Goal: Communication & Community: Answer question/provide support

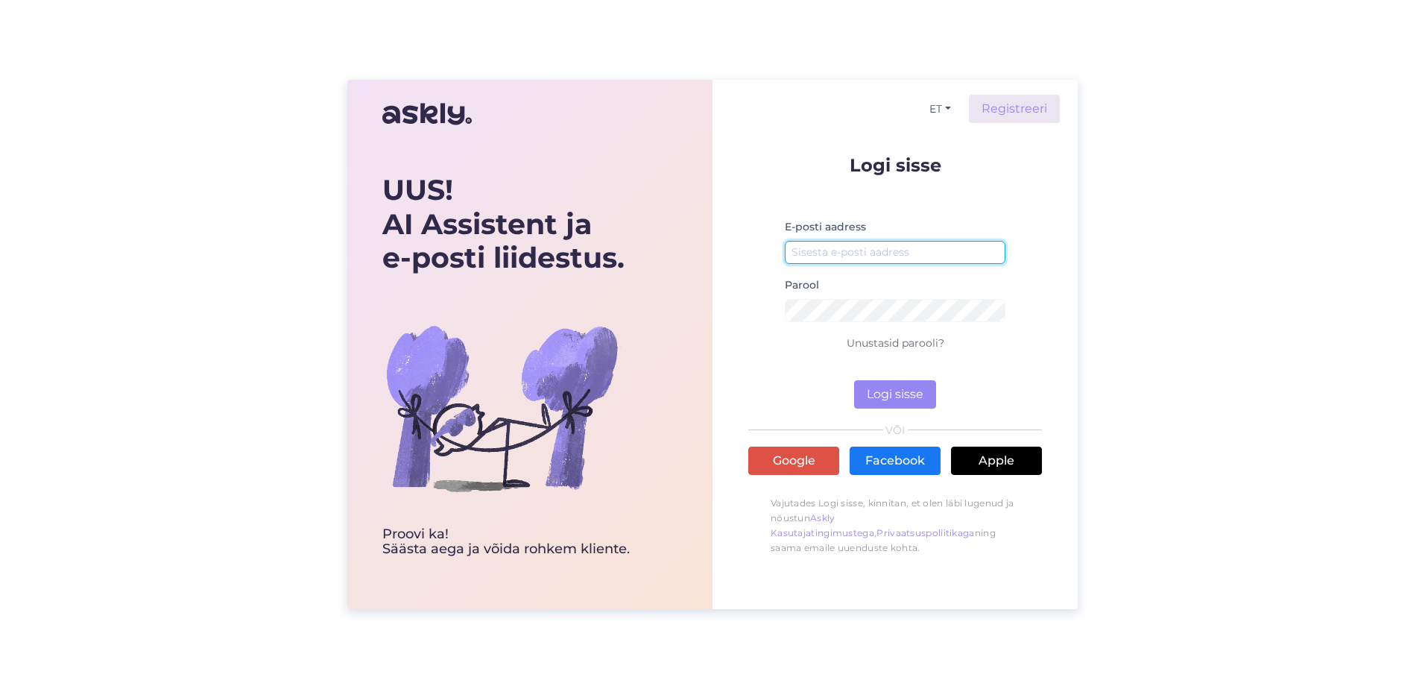
click at [876, 245] on input "email" at bounding box center [895, 252] width 221 height 23
type input "[EMAIL_ADDRESS][PERSON_NAME][DOMAIN_NAME]"
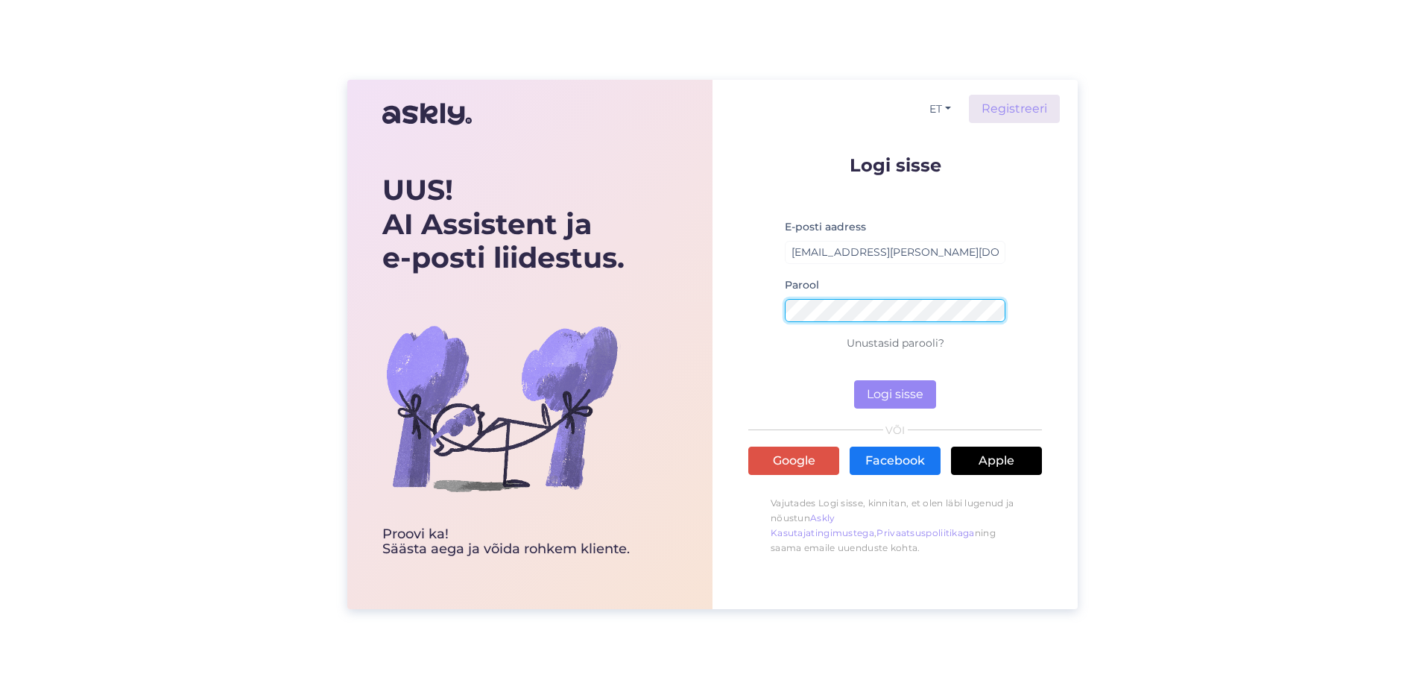
click at [854, 380] on button "Logi sisse" at bounding box center [895, 394] width 82 height 28
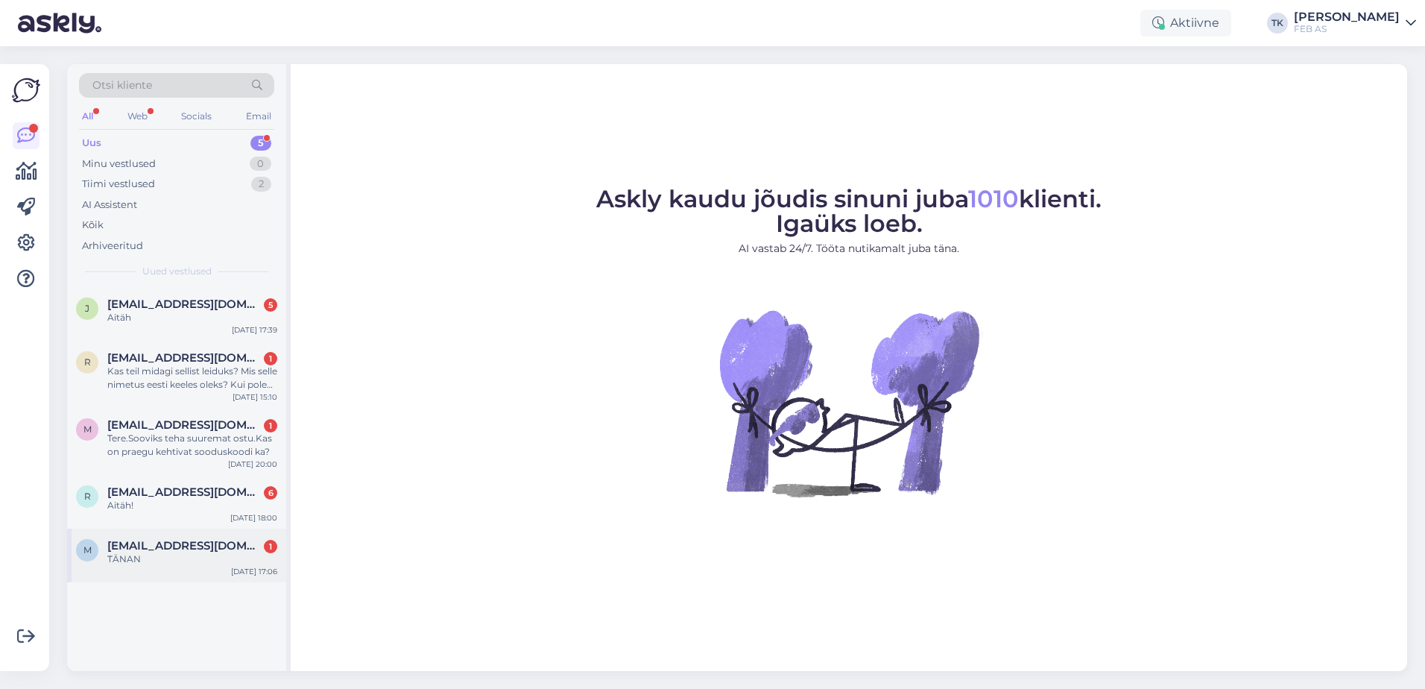
click at [144, 566] on div "m [EMAIL_ADDRESS][DOMAIN_NAME] 1 TÄNAN [DATE] 17:06" at bounding box center [176, 556] width 219 height 54
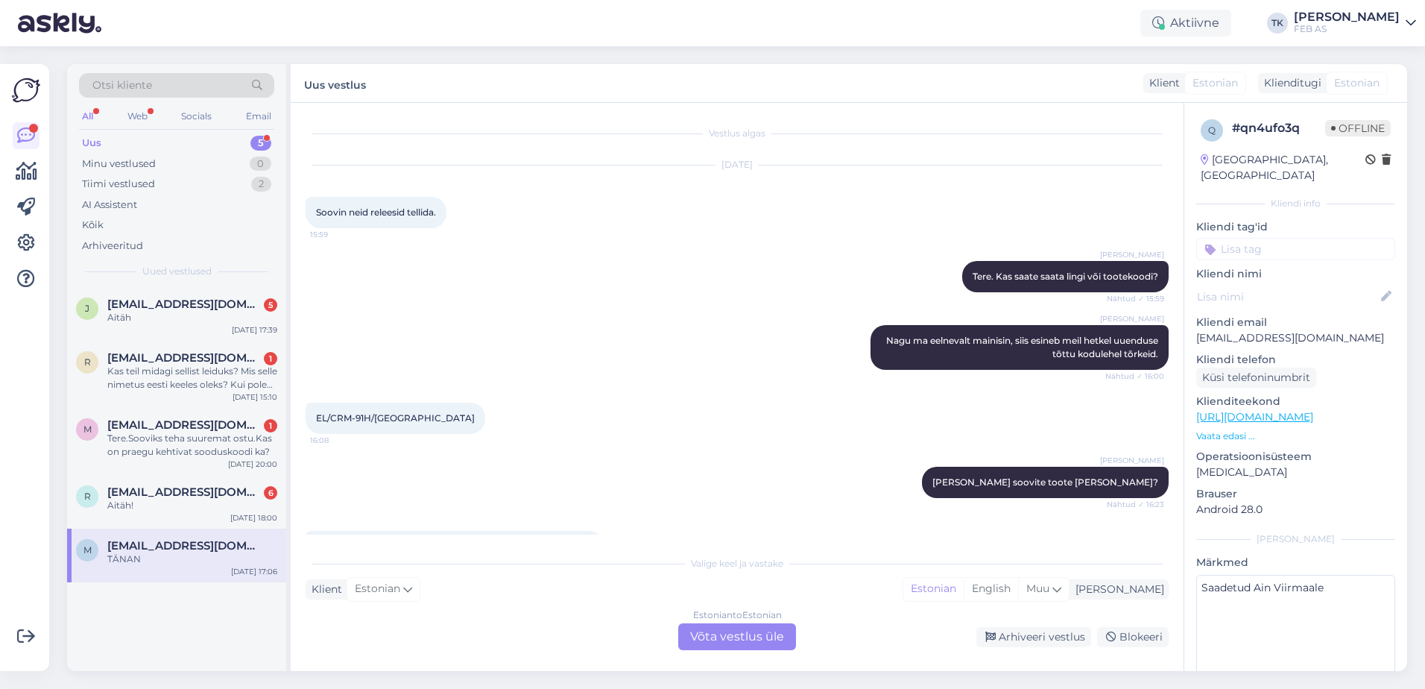
scroll to position [327, 0]
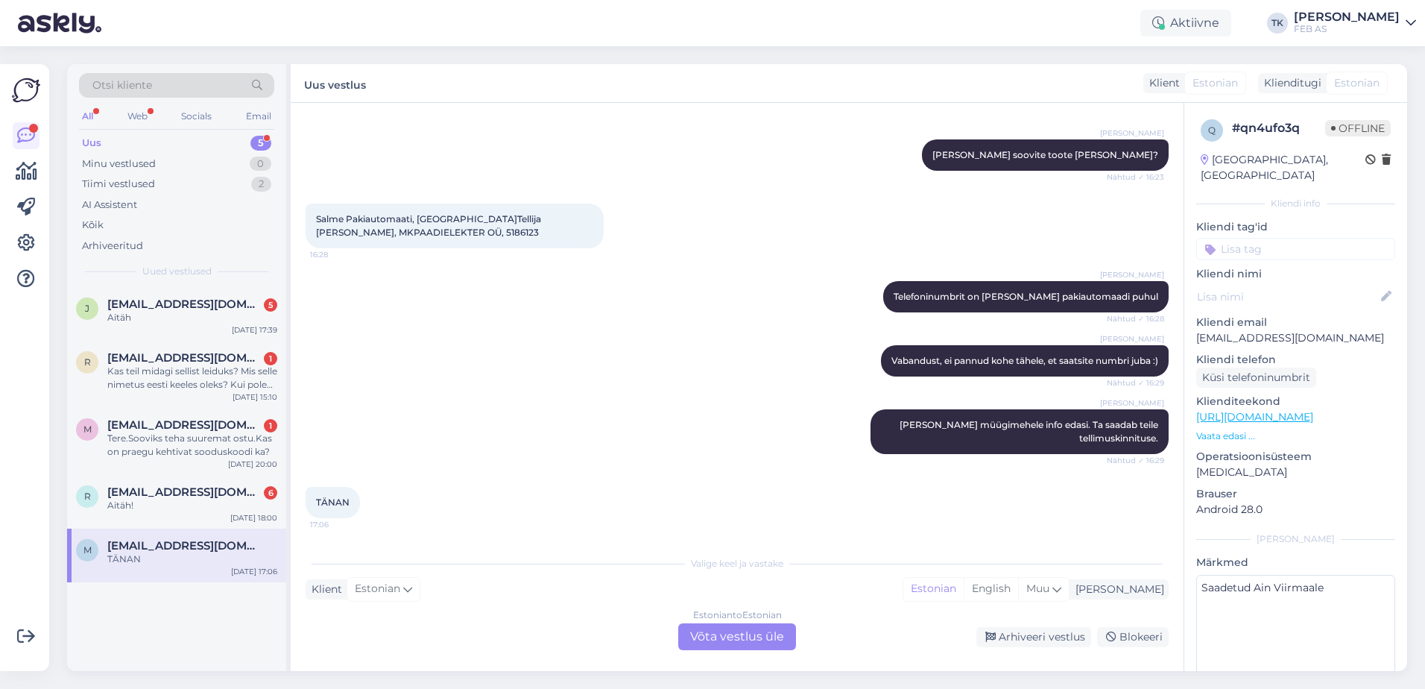
click at [775, 638] on div "Estonian to Estonian Võta vestlus üle" at bounding box center [737, 636] width 118 height 27
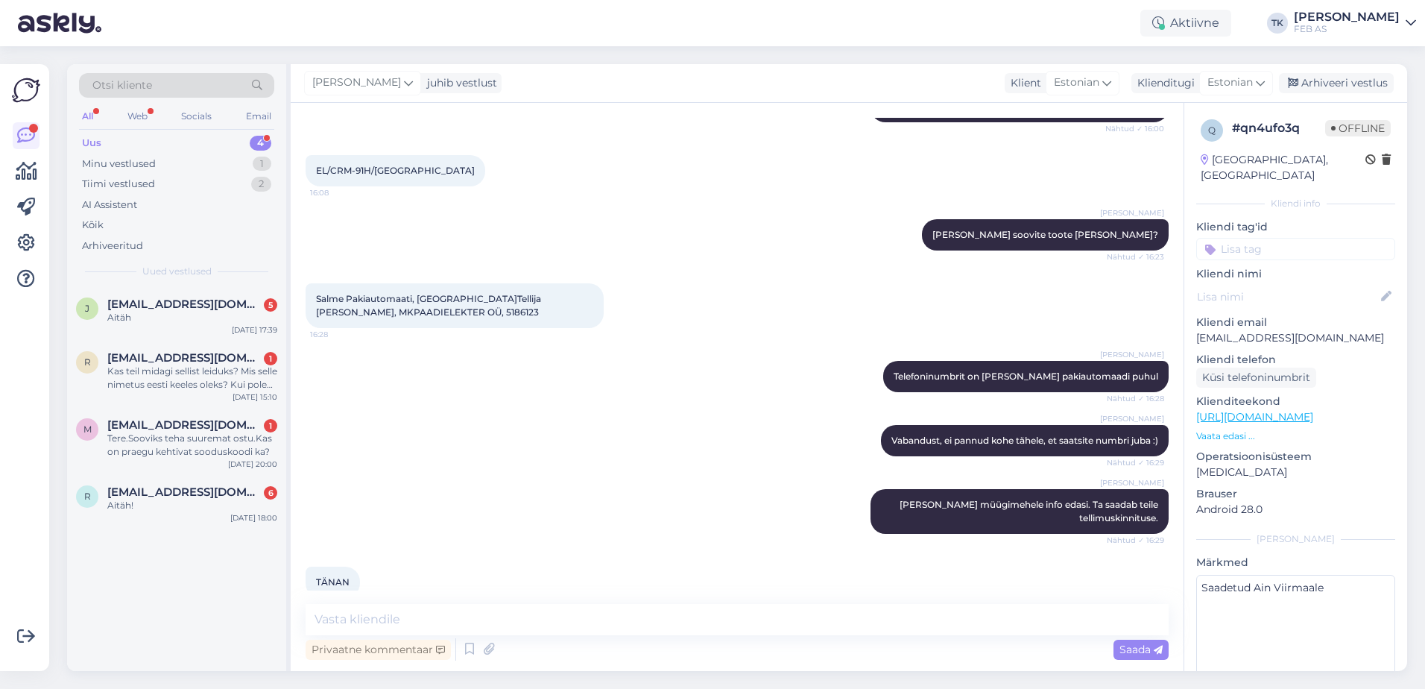
scroll to position [271, 0]
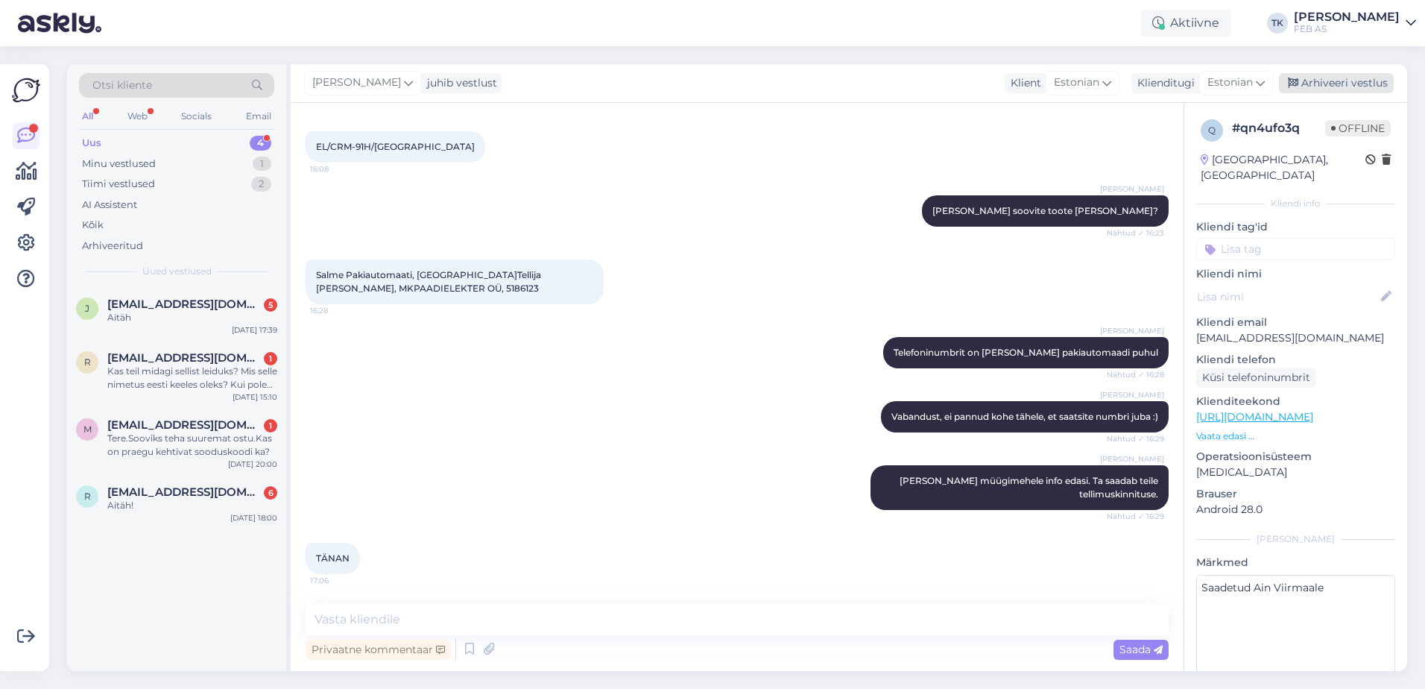
click at [1330, 81] on div "Arhiveeri vestlus" at bounding box center [1336, 83] width 115 height 20
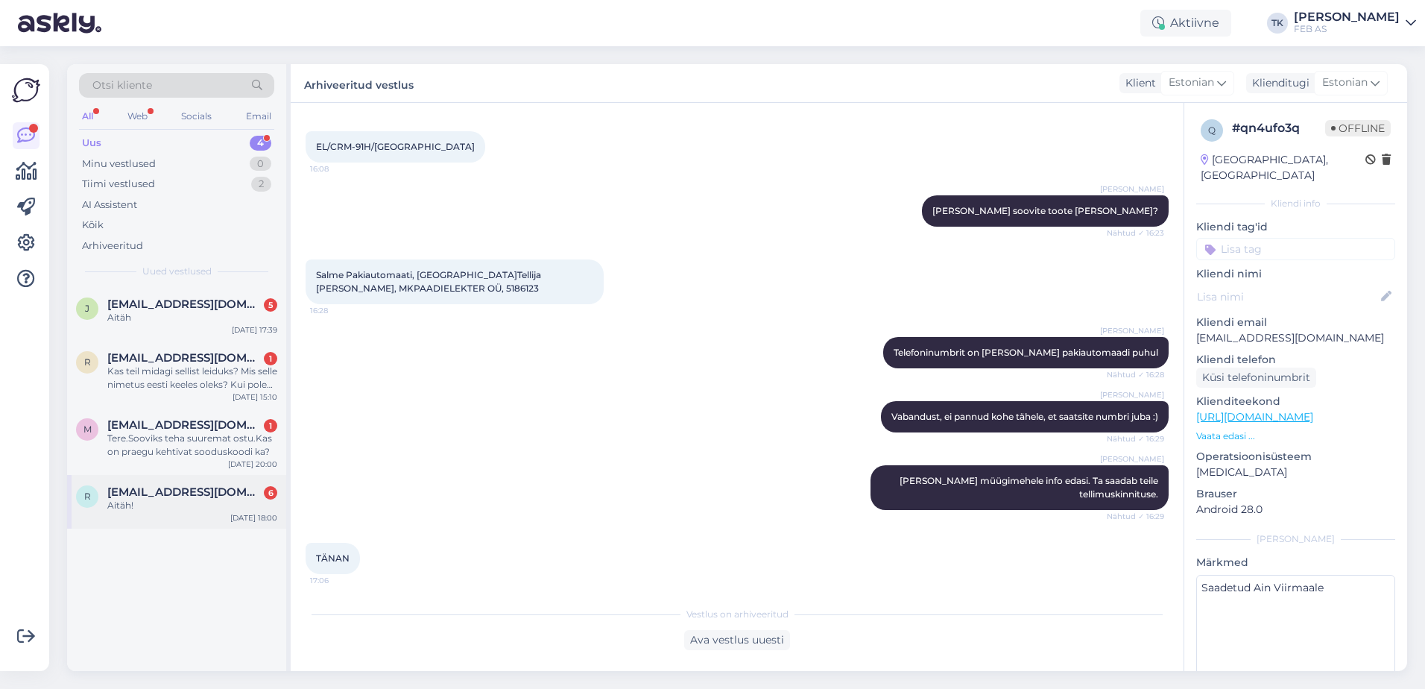
click at [178, 514] on div "r [EMAIL_ADDRESS][DOMAIN_NAME] 6 Aitäh! [DATE] 18:00" at bounding box center [176, 502] width 219 height 54
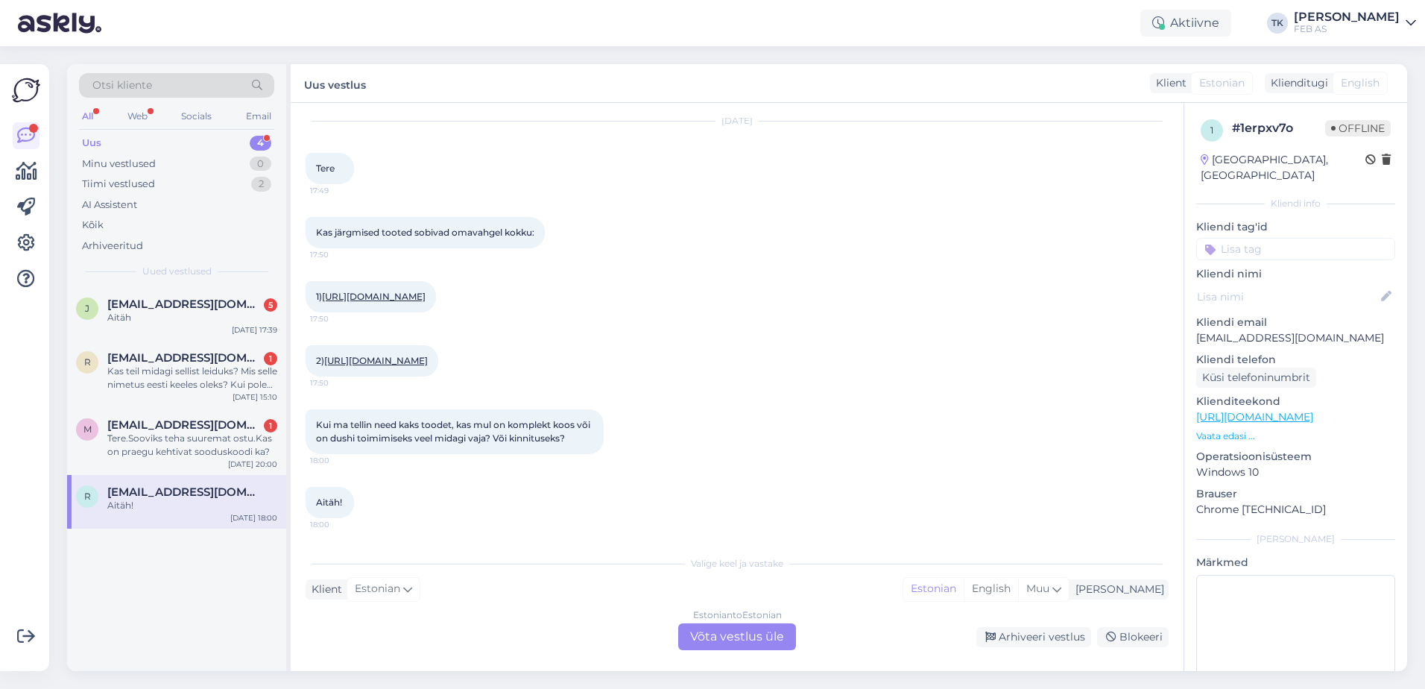
scroll to position [71, 0]
click at [716, 634] on div "Estonian to Estonian Võta vestlus üle" at bounding box center [737, 636] width 118 height 27
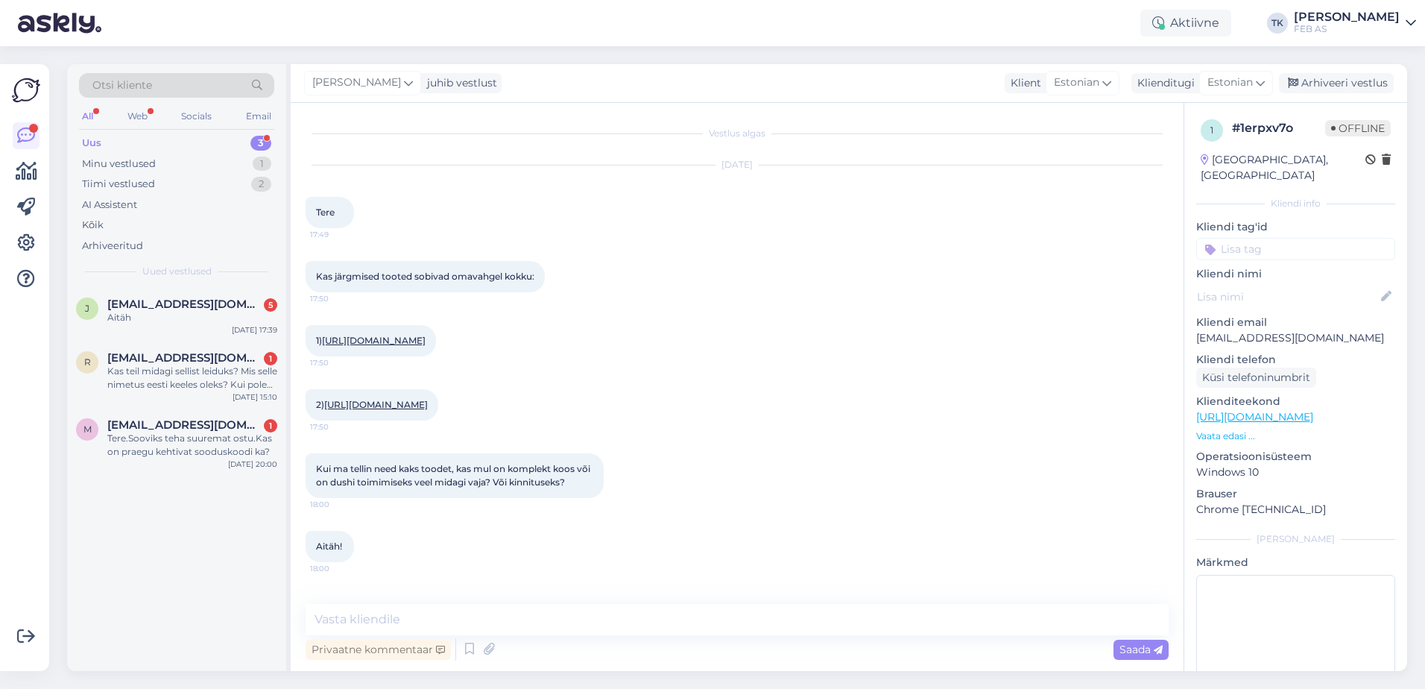
scroll to position [15, 0]
click at [426, 335] on link "[URL][DOMAIN_NAME]" at bounding box center [374, 340] width 104 height 11
click at [428, 401] on link "[URL][DOMAIN_NAME]" at bounding box center [376, 404] width 104 height 11
click at [426, 335] on link "[URL][DOMAIN_NAME]" at bounding box center [374, 340] width 104 height 11
click at [482, 605] on textarea at bounding box center [737, 619] width 863 height 31
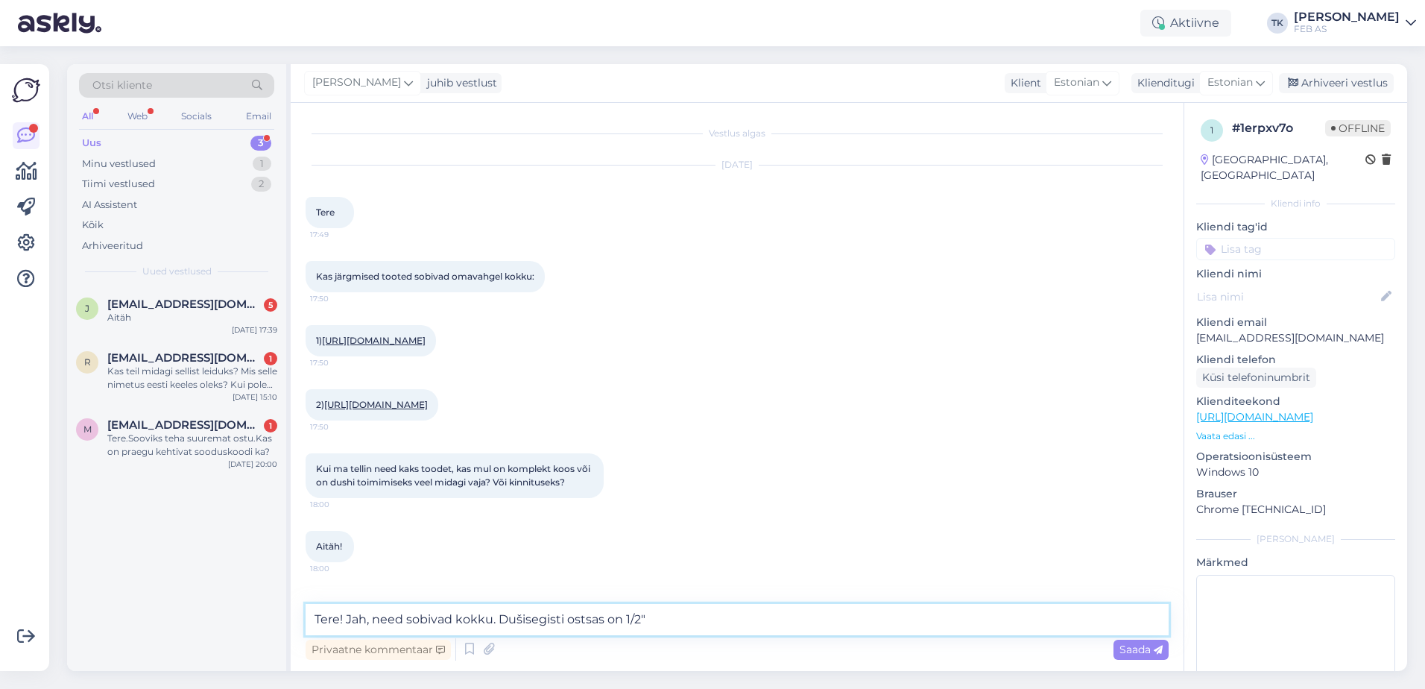
click at [587, 627] on textarea "Tere! Jah, need sobivad kokku. Dušisegisti ostsas on 1/2"" at bounding box center [737, 619] width 863 height 31
click at [731, 615] on textarea "Tere! Jah, need sobivad kokku. Dušisegisti otsas on 1/2"" at bounding box center [737, 619] width 863 height 31
type textarea "Tere! Jah, need sobivad kokku. Dušisegisti otsas on 1/2" keere, kuhu saab vooli…"
click at [224, 420] on span "[EMAIL_ADDRESS][DOMAIN_NAME]" at bounding box center [184, 424] width 155 height 13
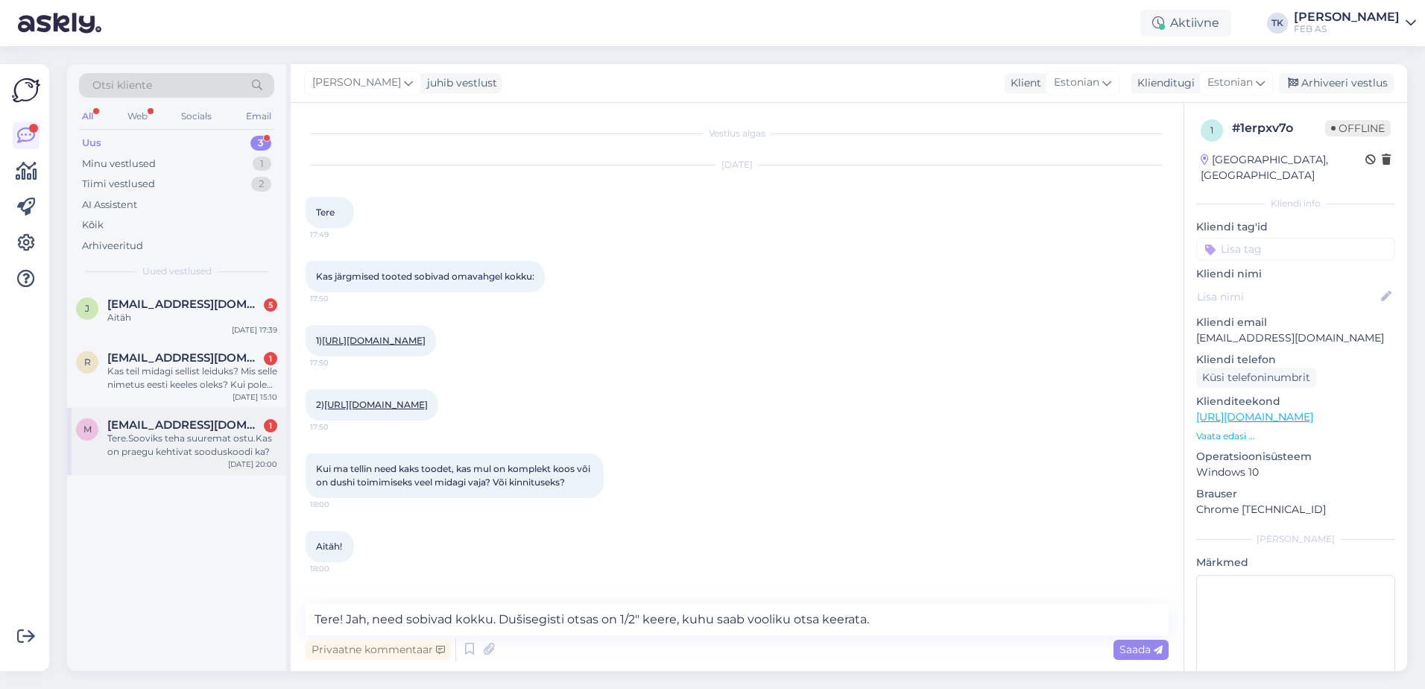
scroll to position [0, 0]
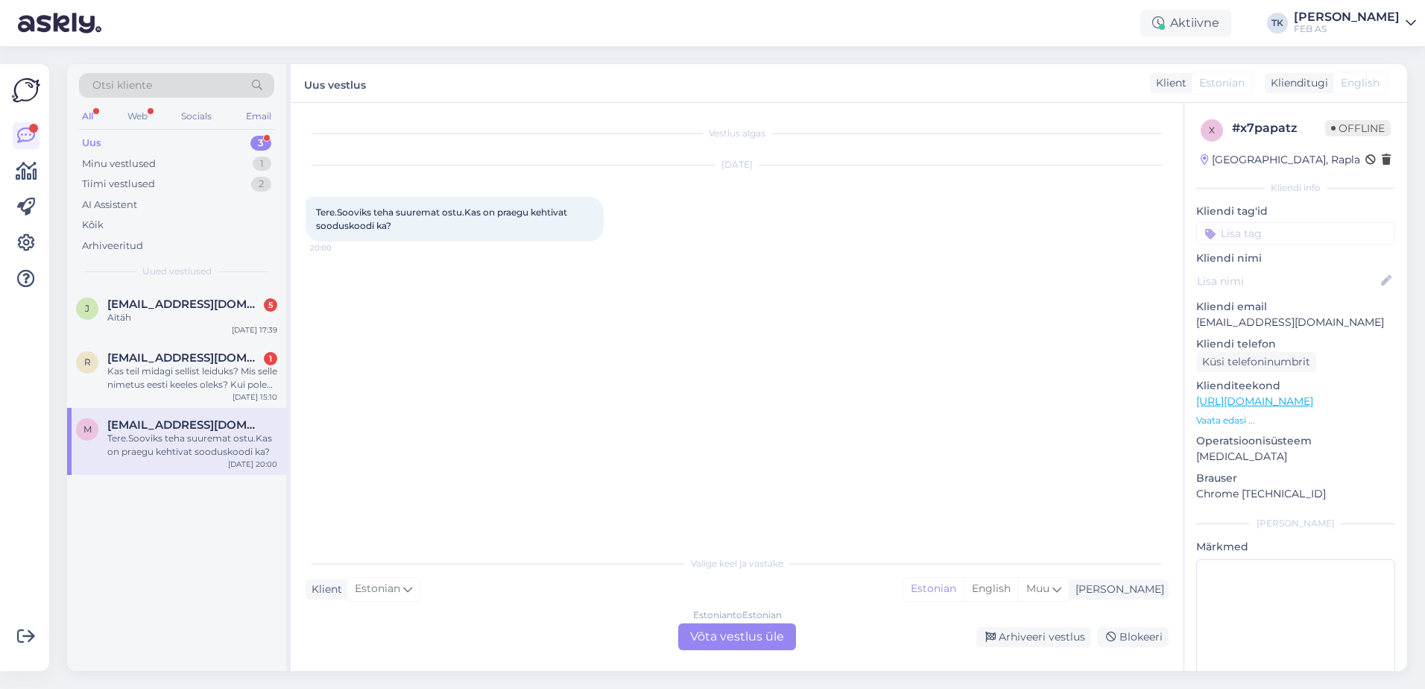
click at [763, 636] on div "Estonian to Estonian Võta vestlus üle" at bounding box center [737, 636] width 118 height 27
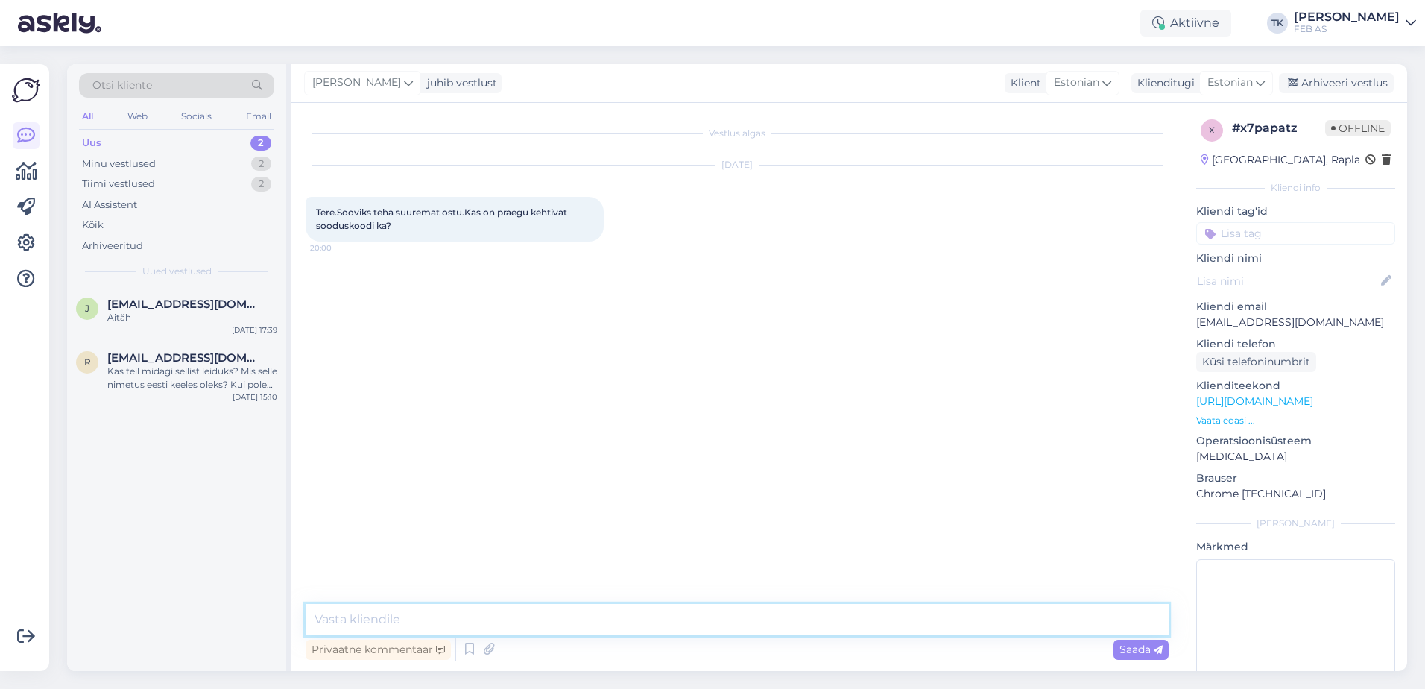
click at [617, 620] on textarea at bounding box center [737, 619] width 863 height 31
click at [1314, 400] on link "[URL][DOMAIN_NAME]" at bounding box center [1255, 400] width 117 height 13
click at [799, 627] on textarea "Tere! Hetkel meil sooduskoodi pakkuda pole kahjuks." at bounding box center [737, 619] width 863 height 31
click at [936, 621] on textarea "Tere! Hetkel meil sooduskoodi pakkuda pole kahjuks. Hetkel aktiivsed kampaaniat…" at bounding box center [737, 619] width 863 height 31
paste textarea "[URL][DOMAIN_NAME]"
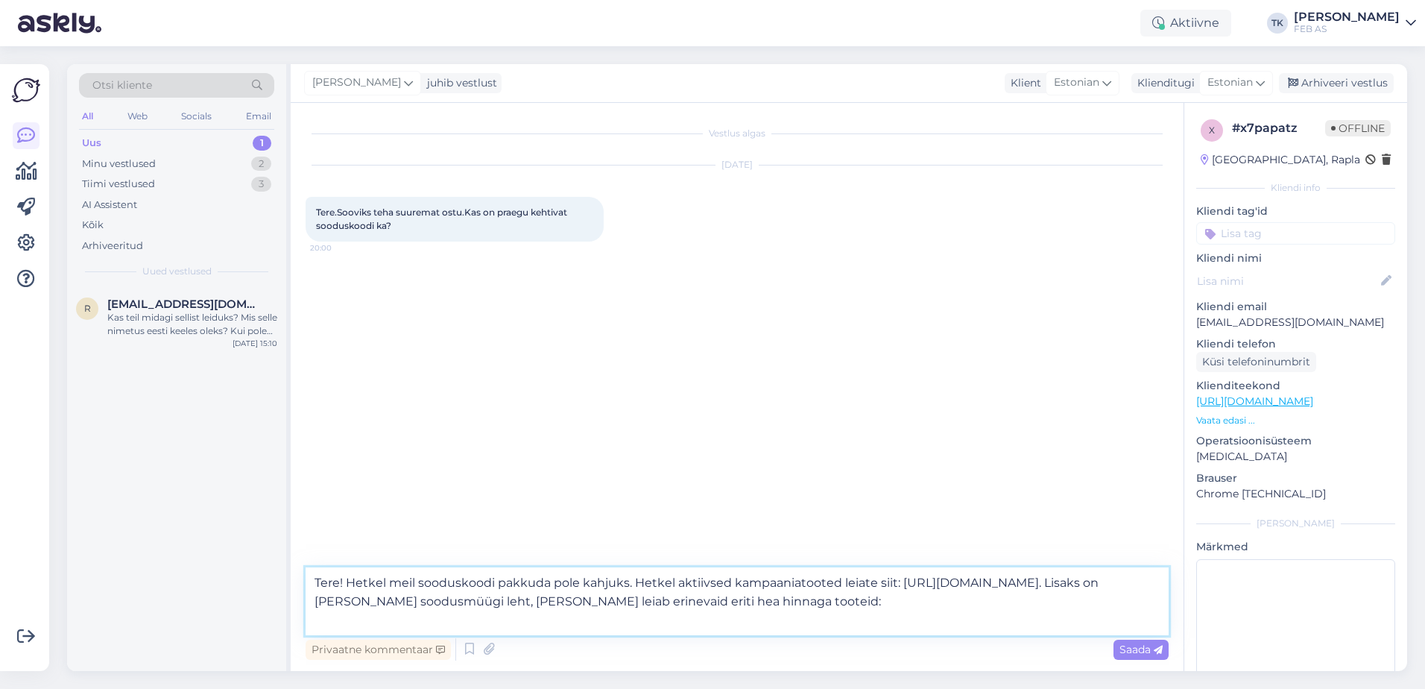
click at [593, 612] on textarea "Tere! Hetkel meil sooduskoodi pakkuda pole kahjuks. Hetkel aktiivsed kampaaniat…" at bounding box center [737, 601] width 863 height 68
paste textarea "[URL][DOMAIN_NAME]"
click at [661, 583] on textarea "Tere! Hetkel meil sooduskoodi pakkuda pole kahjuks. Hetkel aktiivsed kampaaniat…" at bounding box center [737, 601] width 863 height 68
drag, startPoint x: 480, startPoint y: 604, endPoint x: 1086, endPoint y: 583, distance: 606.5
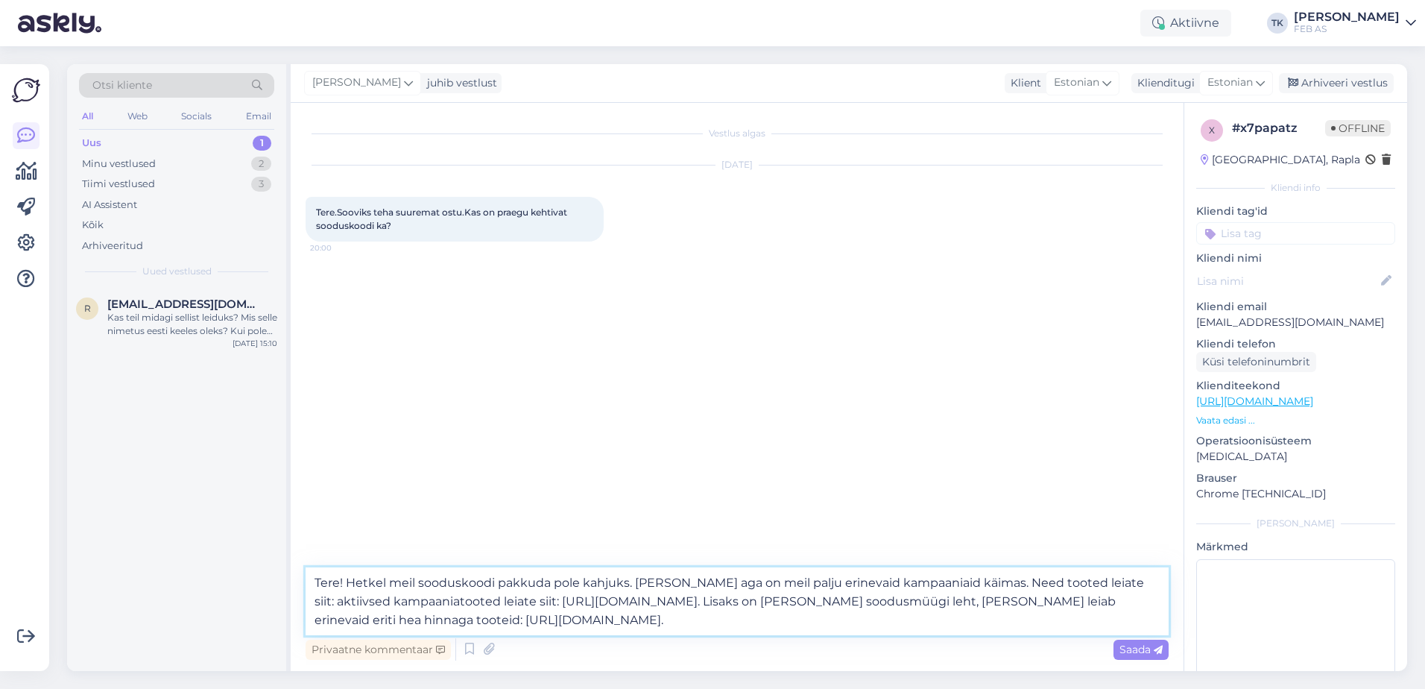
click at [1086, 583] on textarea "Tere! Hetkel meil sooduskoodi pakkuda pole kahjuks. [PERSON_NAME] aga on meil p…" at bounding box center [737, 601] width 863 height 68
type textarea "Tere! Hetkel meil sooduskoodi pakkuda pole kahjuks. [PERSON_NAME] aga on meil p…"
click at [1142, 649] on span "Saada" at bounding box center [1141, 649] width 43 height 13
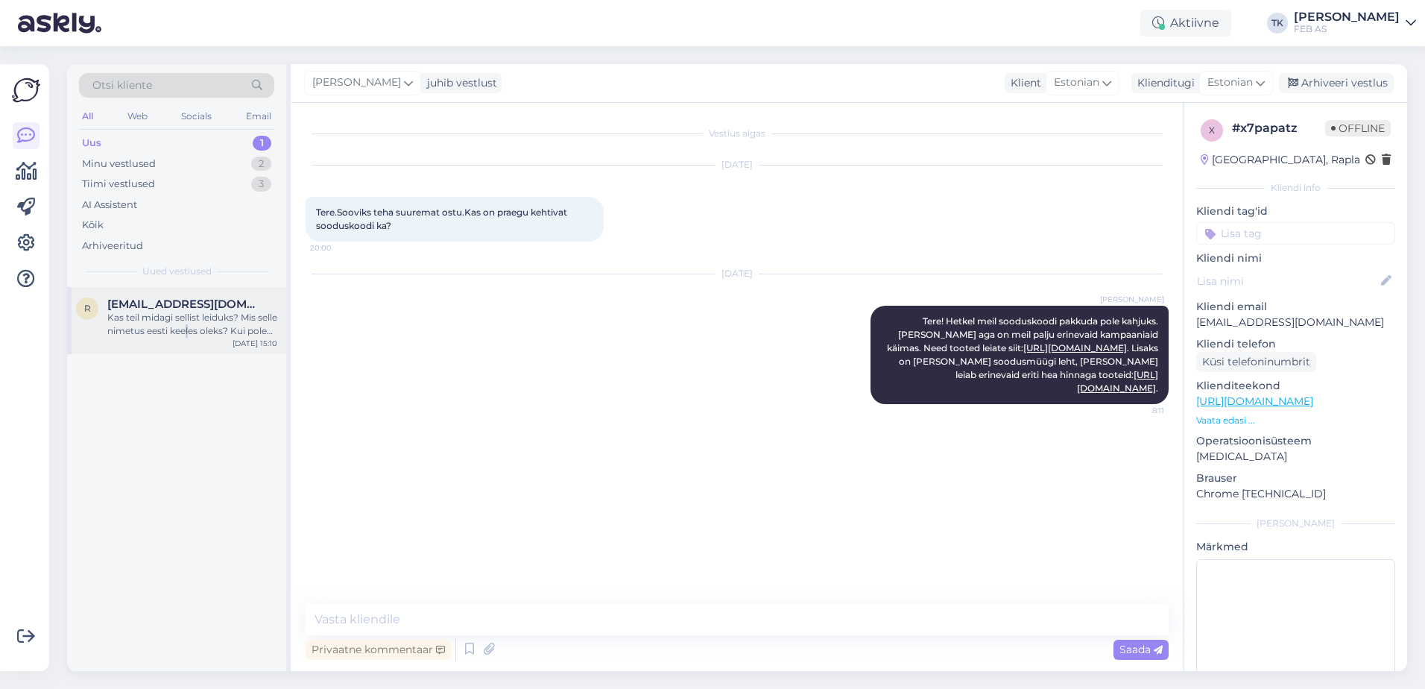
click at [210, 329] on div "Kas teil midagi sellist leiduks? Mis selle nimetus eesti keeles oleks? Kui pole…" at bounding box center [192, 324] width 170 height 27
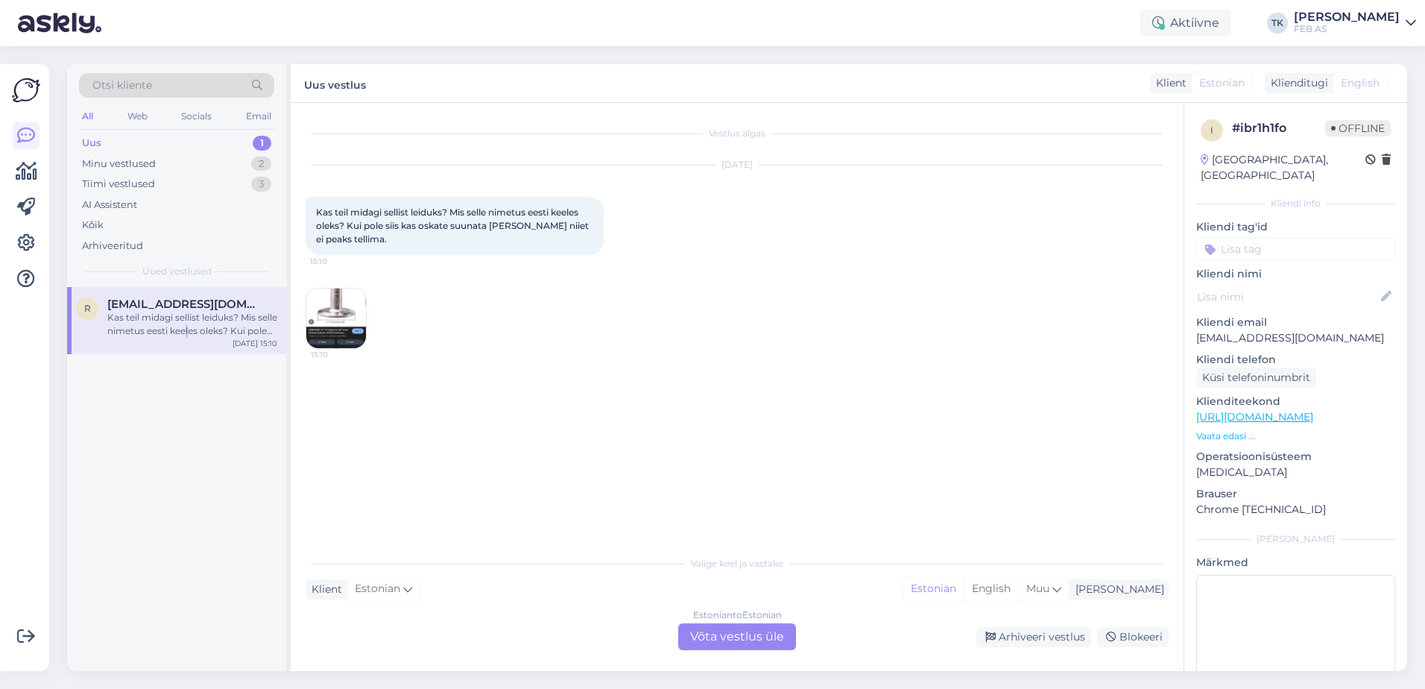
click at [339, 309] on img at bounding box center [336, 319] width 60 height 60
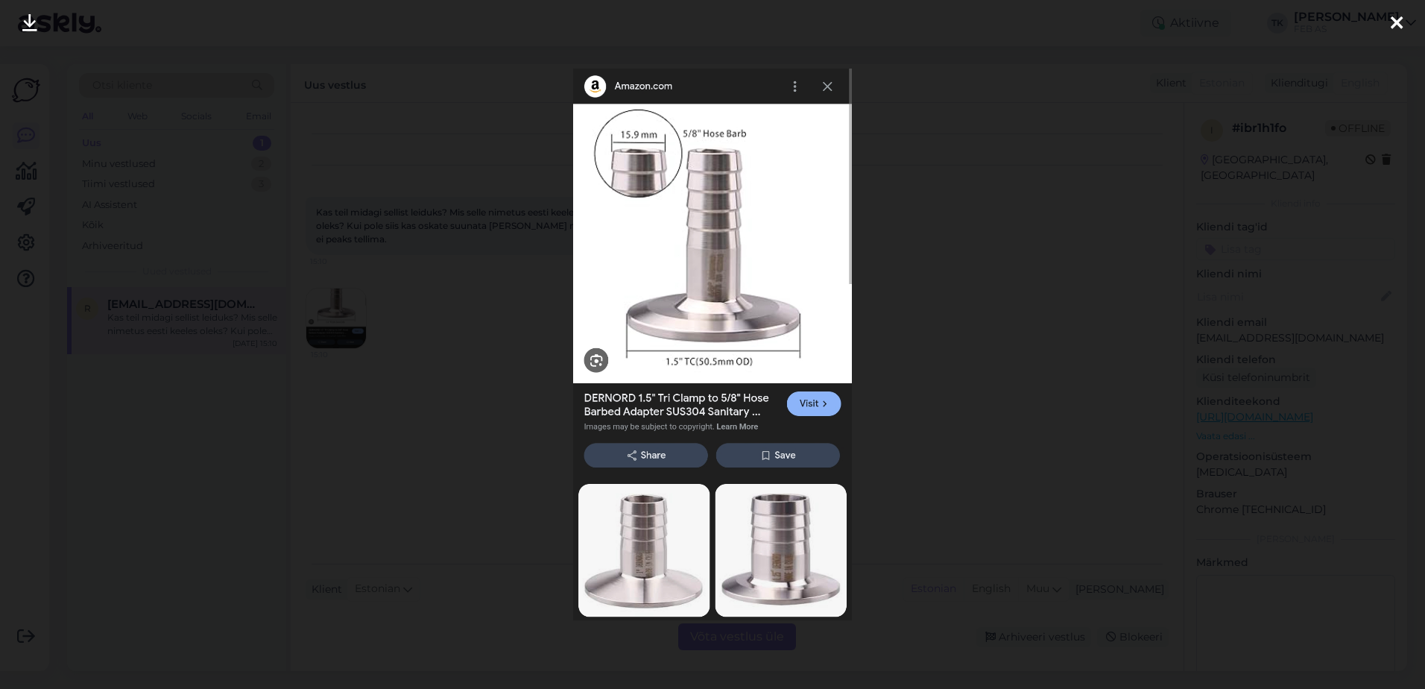
click at [1400, 27] on icon at bounding box center [1397, 23] width 12 height 19
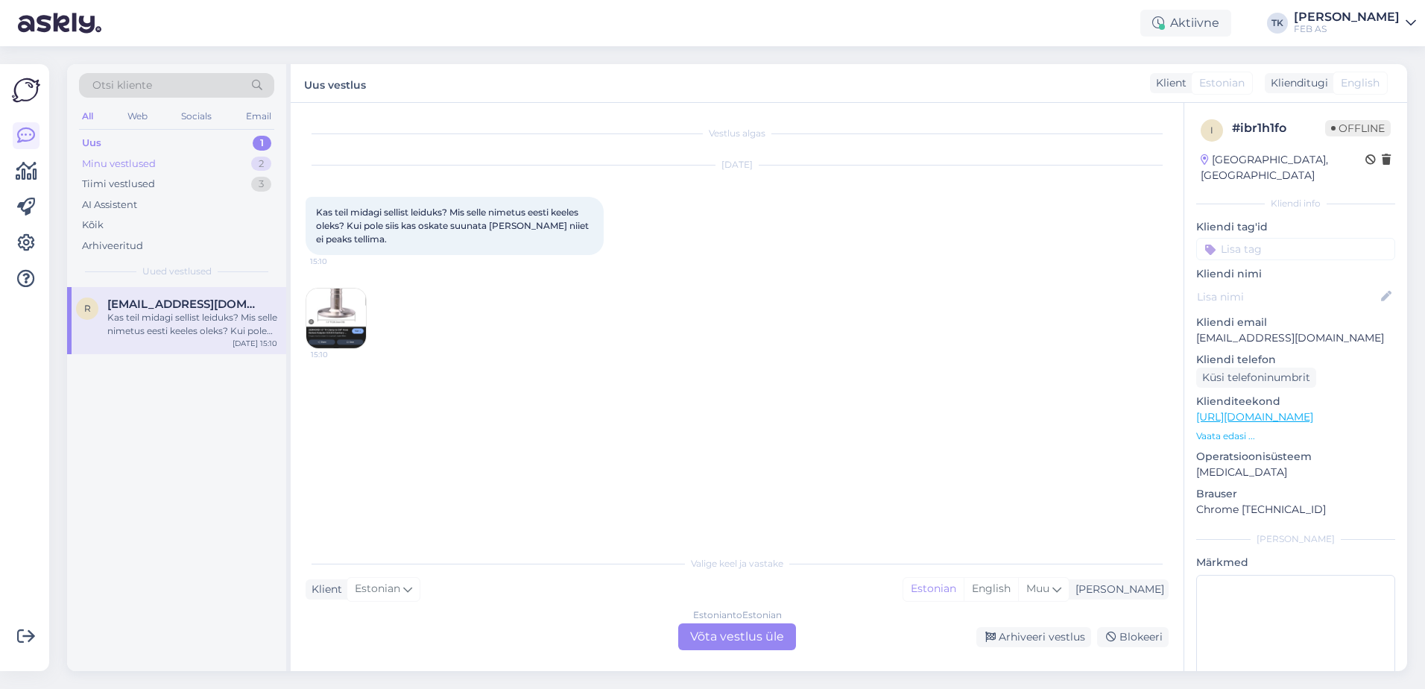
click at [88, 161] on div "Minu vestlused" at bounding box center [119, 164] width 74 height 15
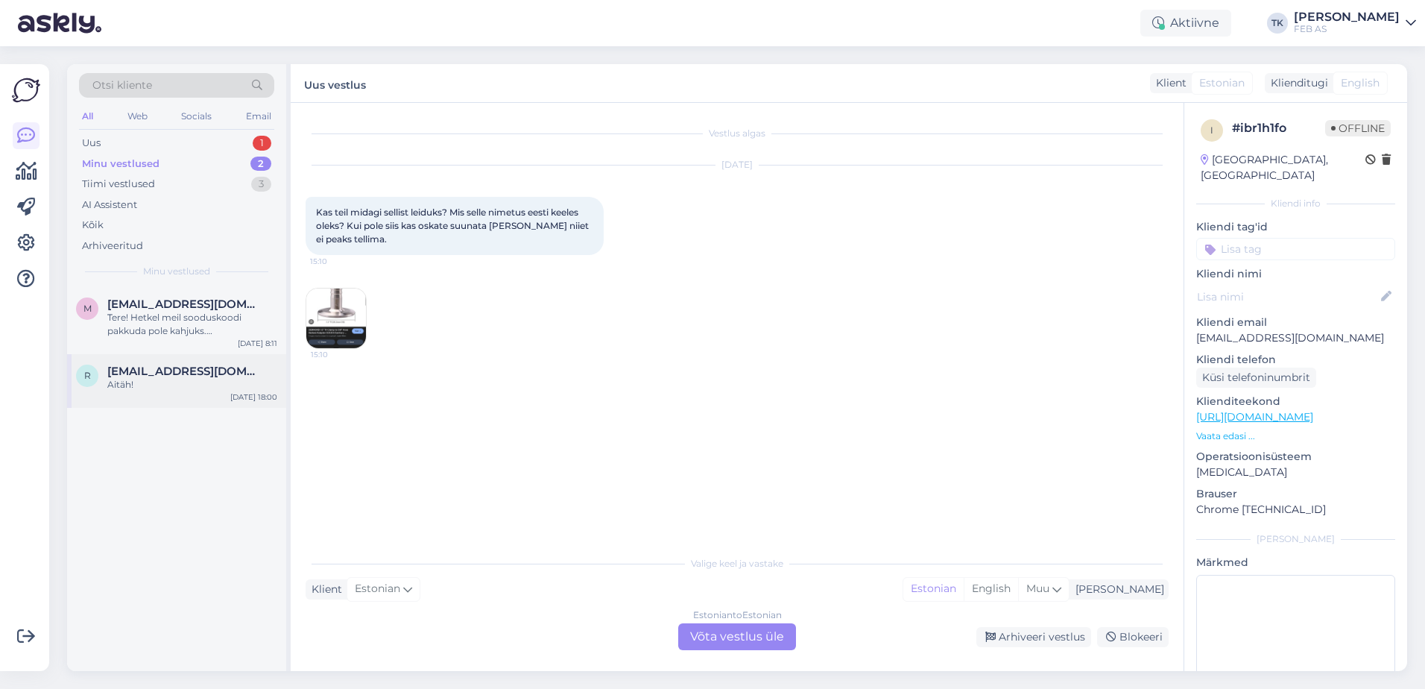
click at [173, 376] on span "[EMAIL_ADDRESS][DOMAIN_NAME]" at bounding box center [184, 371] width 155 height 13
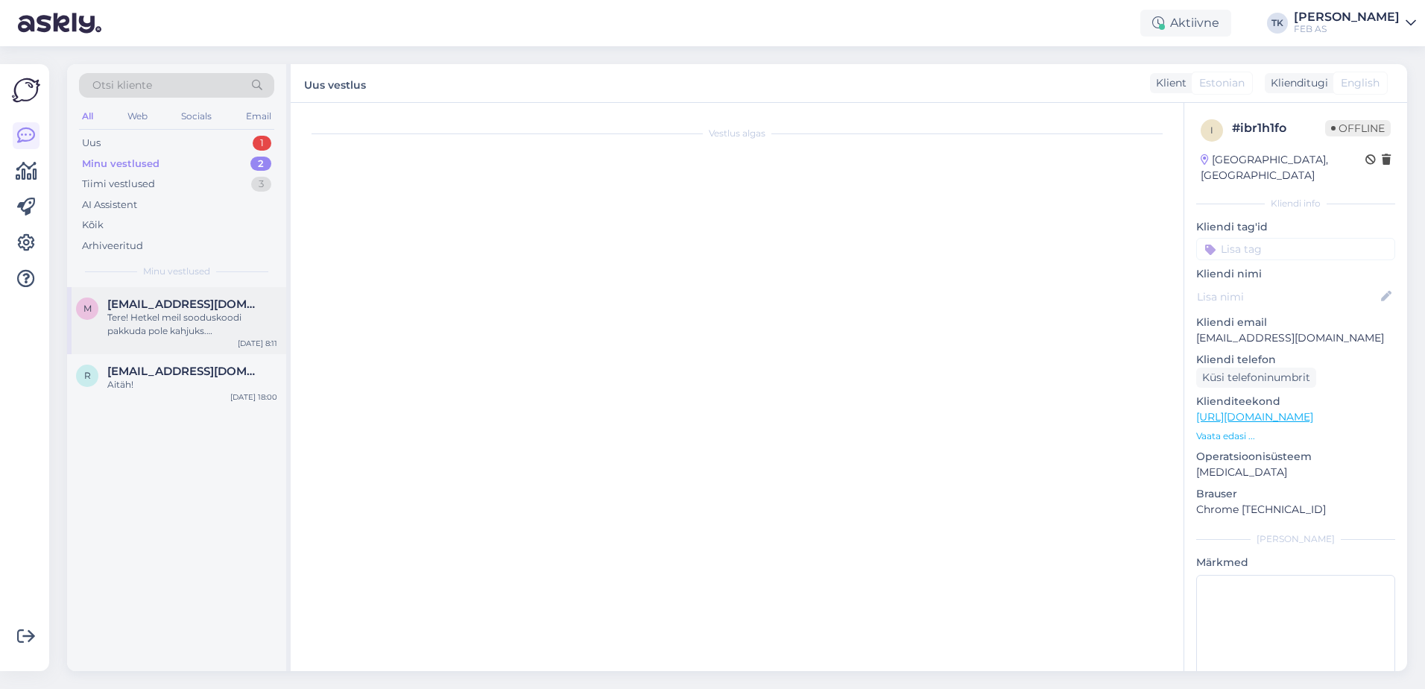
scroll to position [15, 0]
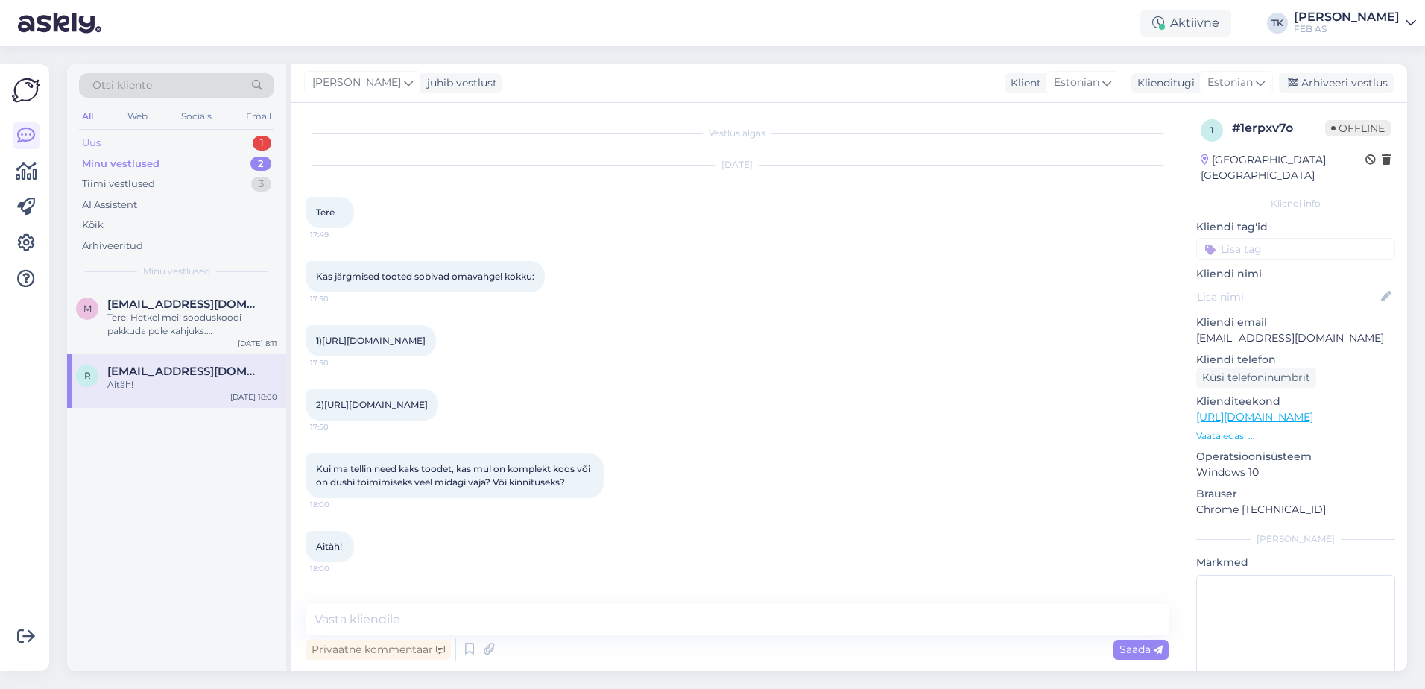
click at [171, 136] on div "Uus 1" at bounding box center [176, 143] width 195 height 21
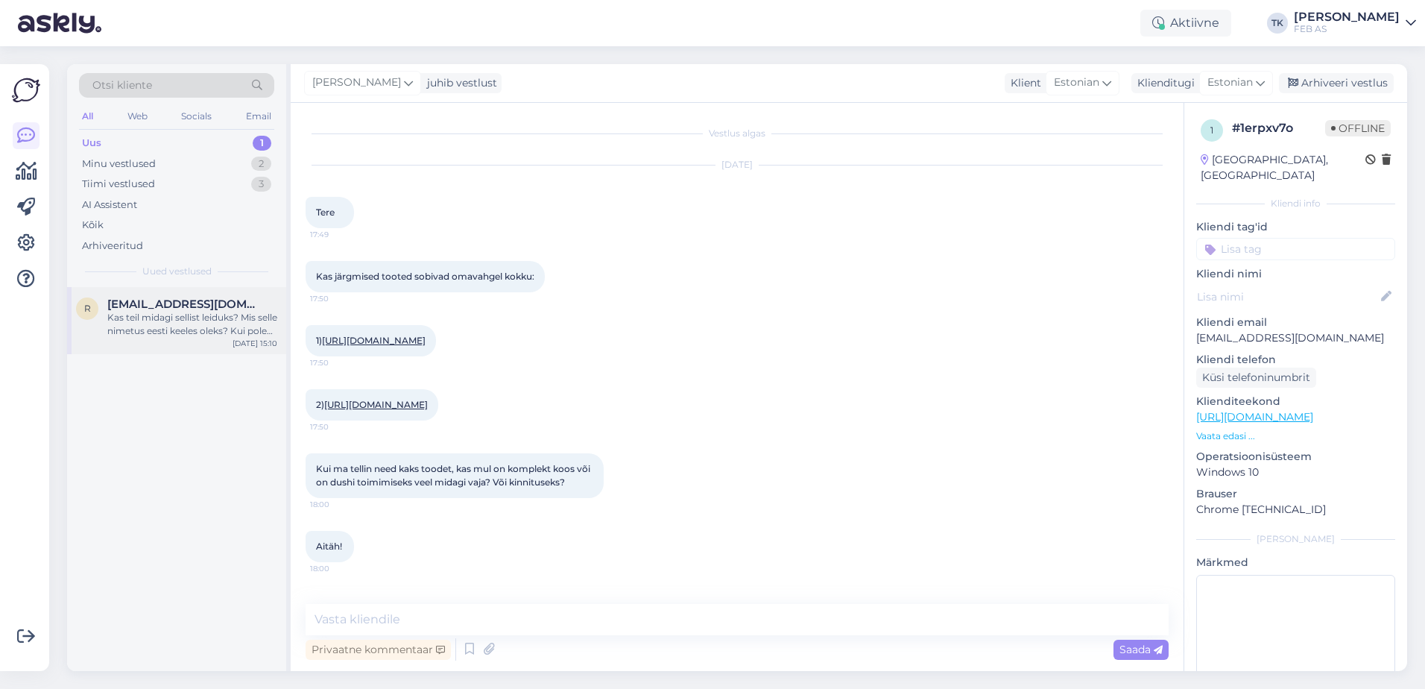
click at [163, 324] on div "Kas teil midagi sellist leiduks? Mis selle nimetus eesti keeles oleks? Kui pole…" at bounding box center [192, 324] width 170 height 27
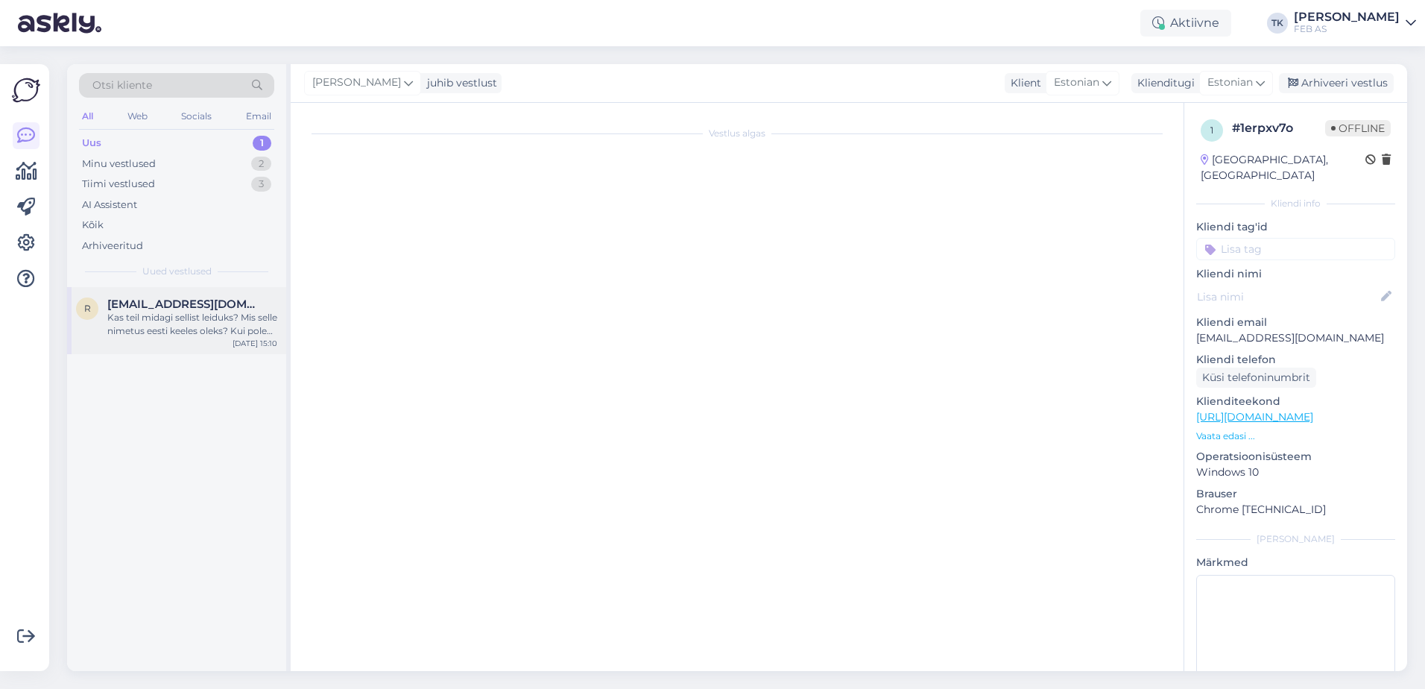
scroll to position [0, 0]
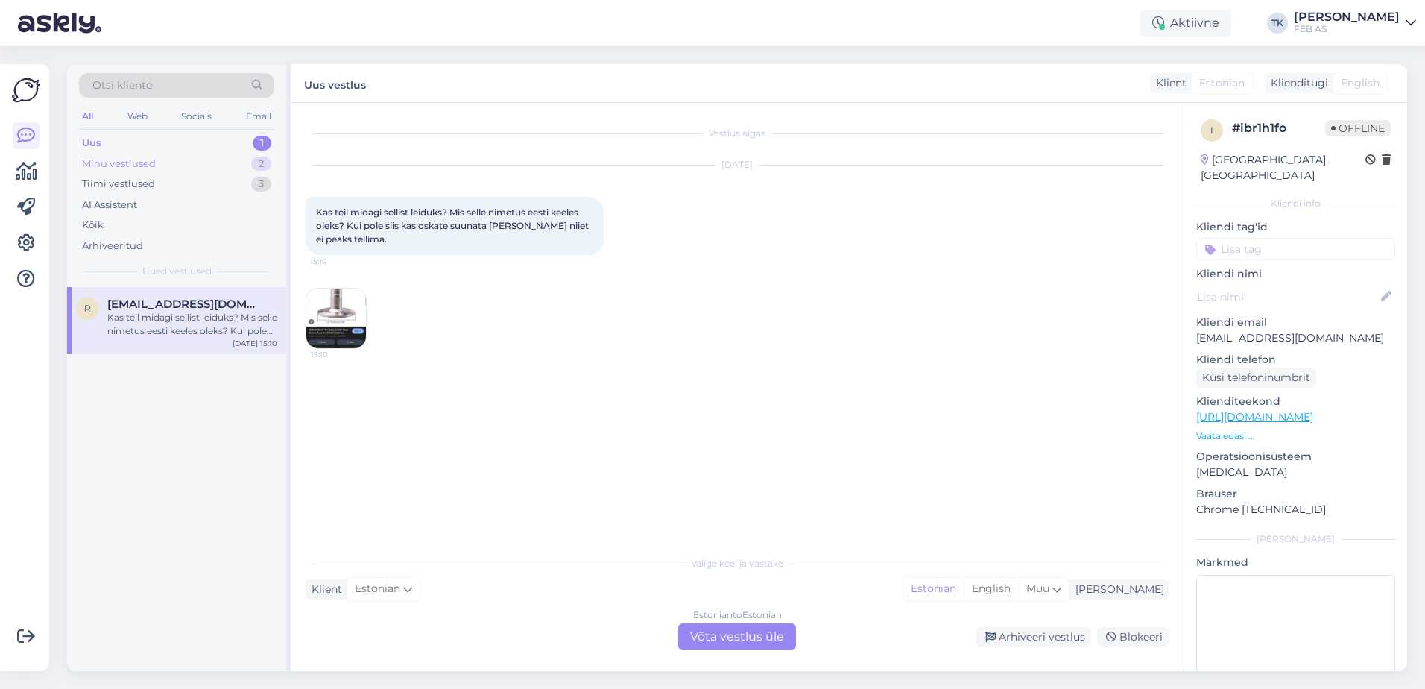
click at [165, 156] on div "Minu vestlused 2" at bounding box center [176, 164] width 195 height 21
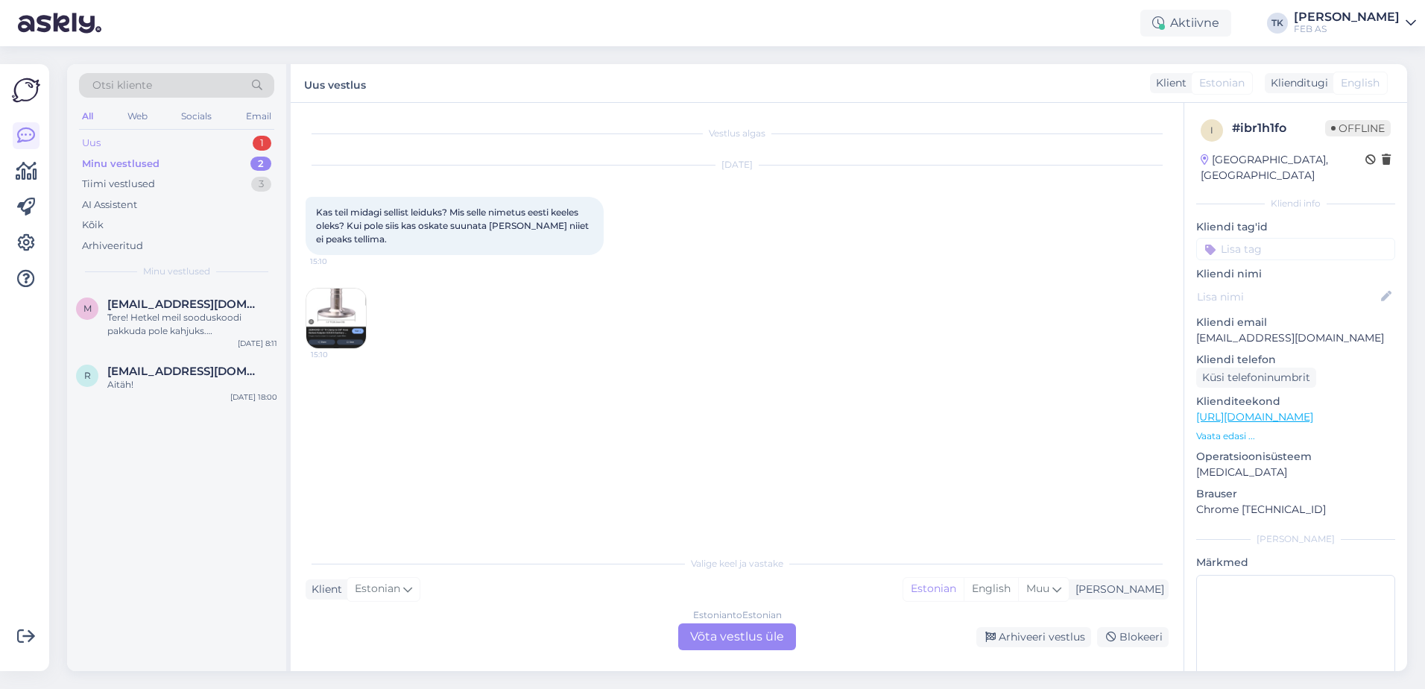
click at [178, 133] on div "Uus 1" at bounding box center [176, 143] width 195 height 21
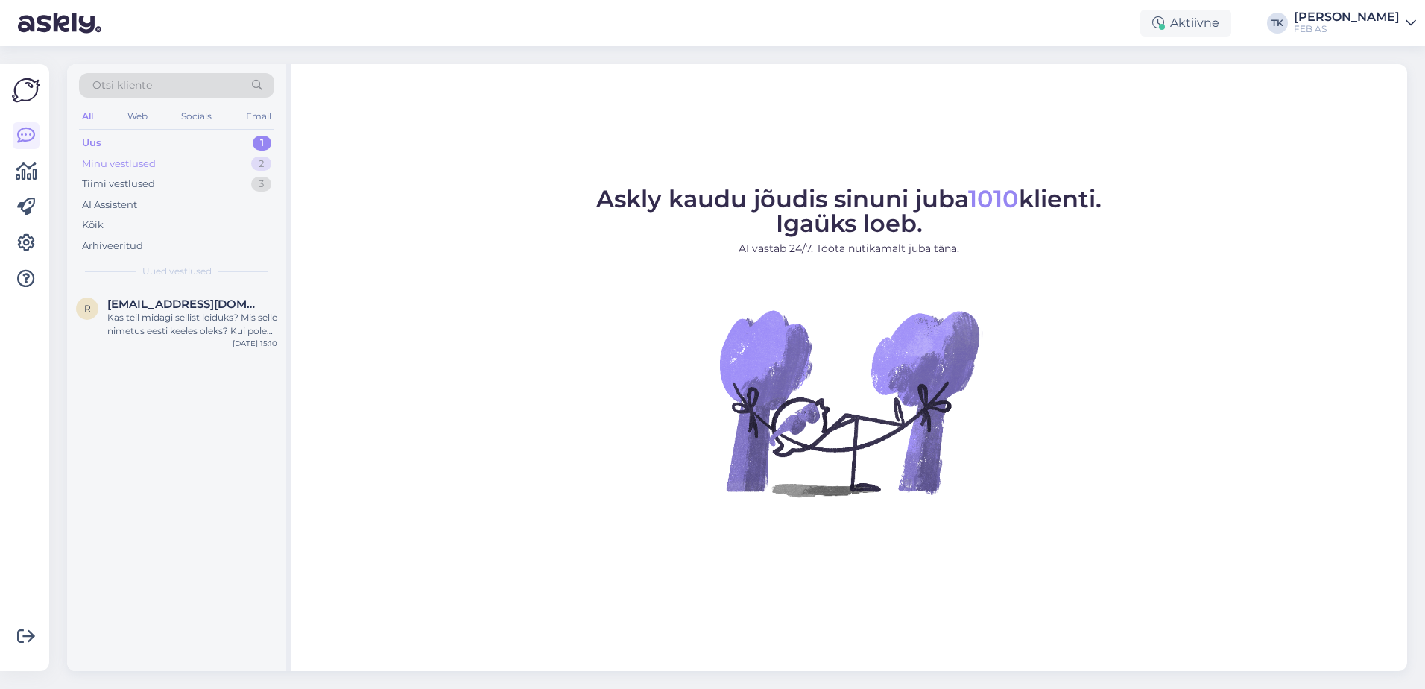
click at [169, 167] on div "Minu vestlused 2" at bounding box center [176, 164] width 195 height 21
click at [187, 138] on div "Uus 1" at bounding box center [176, 143] width 195 height 21
click at [174, 154] on div "Minu vestlused 2" at bounding box center [176, 164] width 195 height 21
click at [164, 311] on div "Tere! Hetkel meil sooduskoodi pakkuda pole kahjuks. [PERSON_NAME] aga on meil p…" at bounding box center [192, 324] width 170 height 27
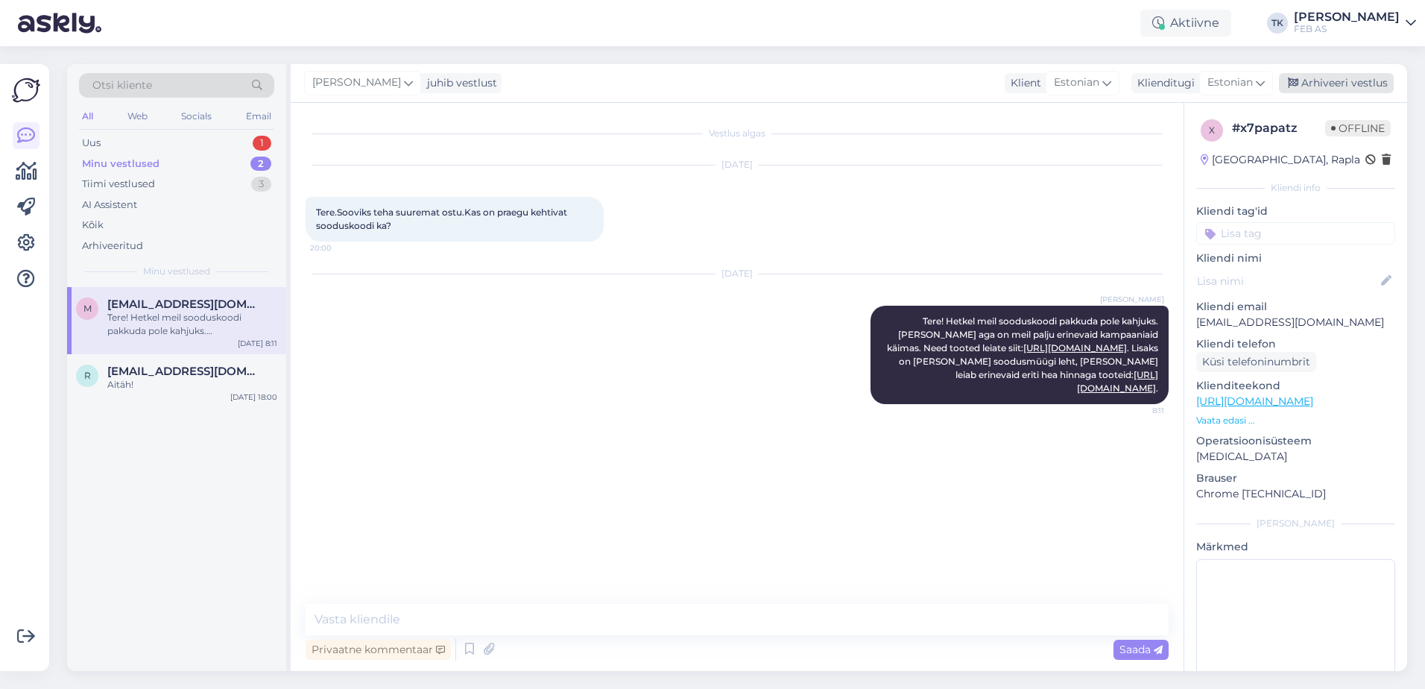
click at [1349, 84] on div "Arhiveeri vestlus" at bounding box center [1336, 83] width 115 height 20
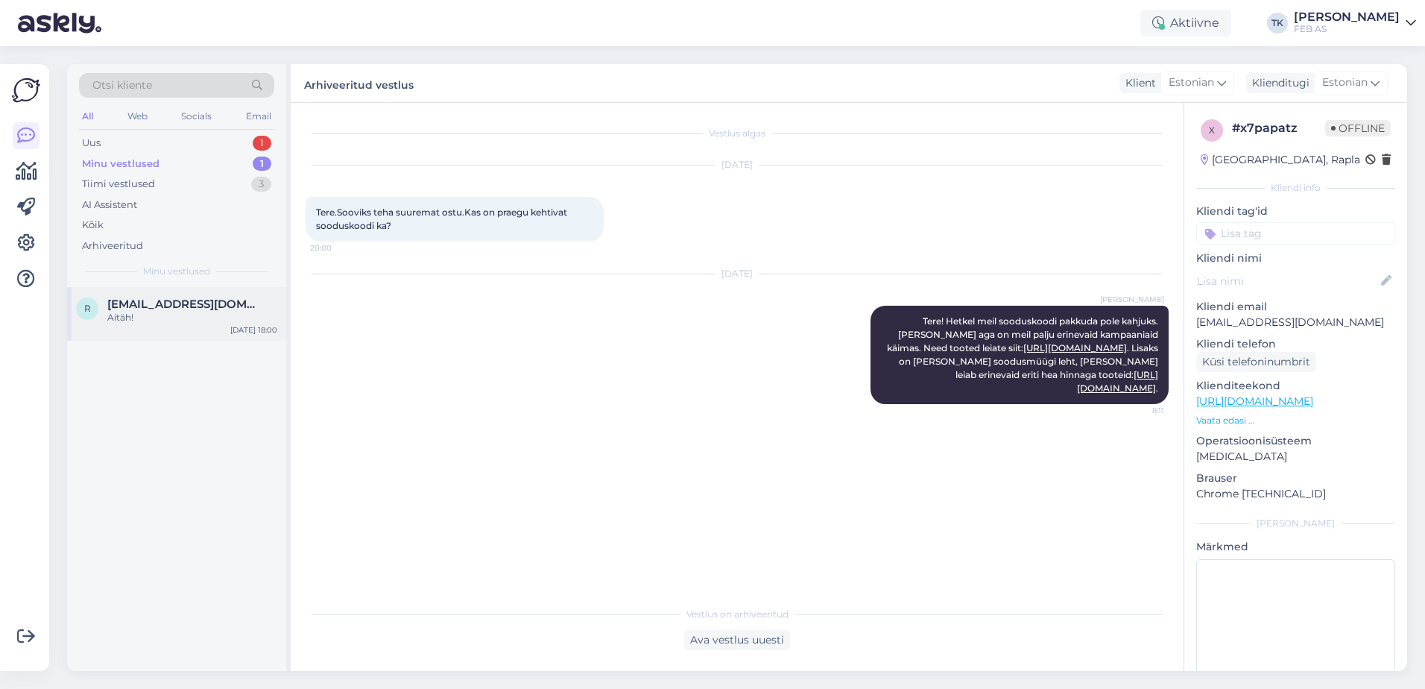
click at [172, 314] on div "Aitäh!" at bounding box center [192, 317] width 170 height 13
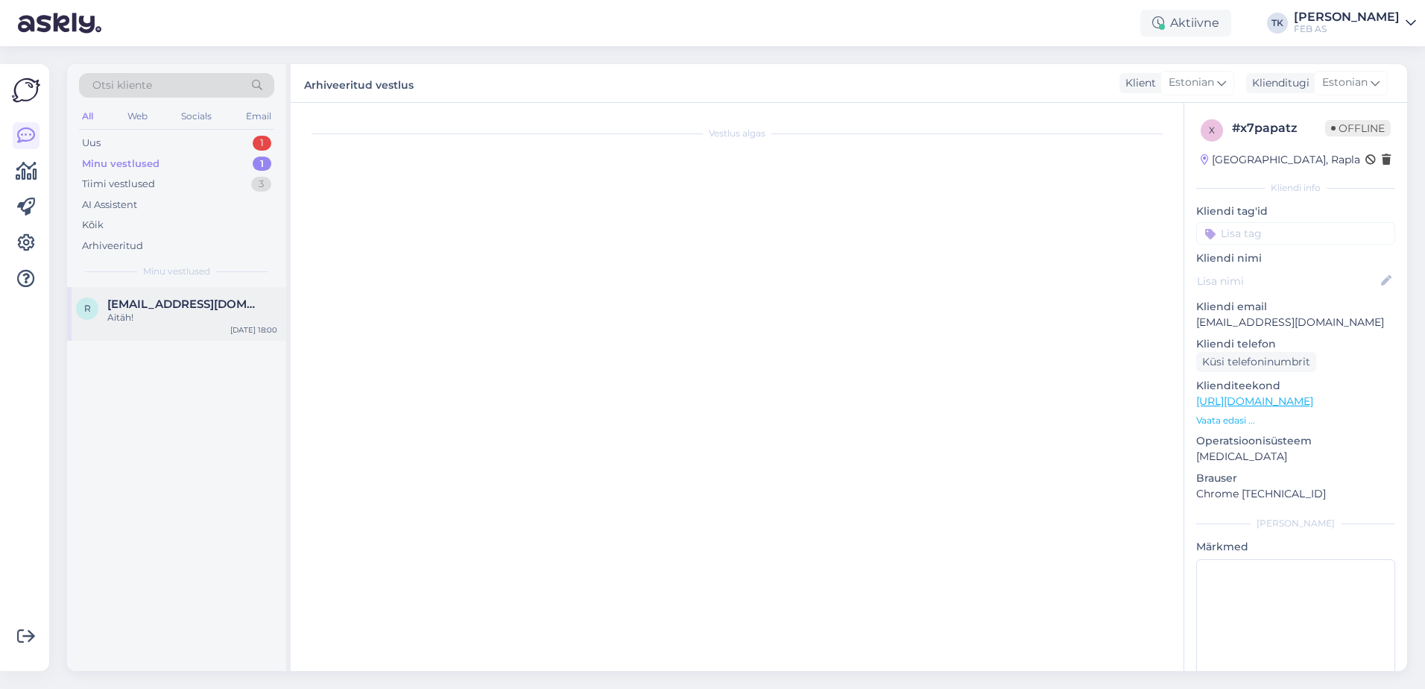
scroll to position [15, 0]
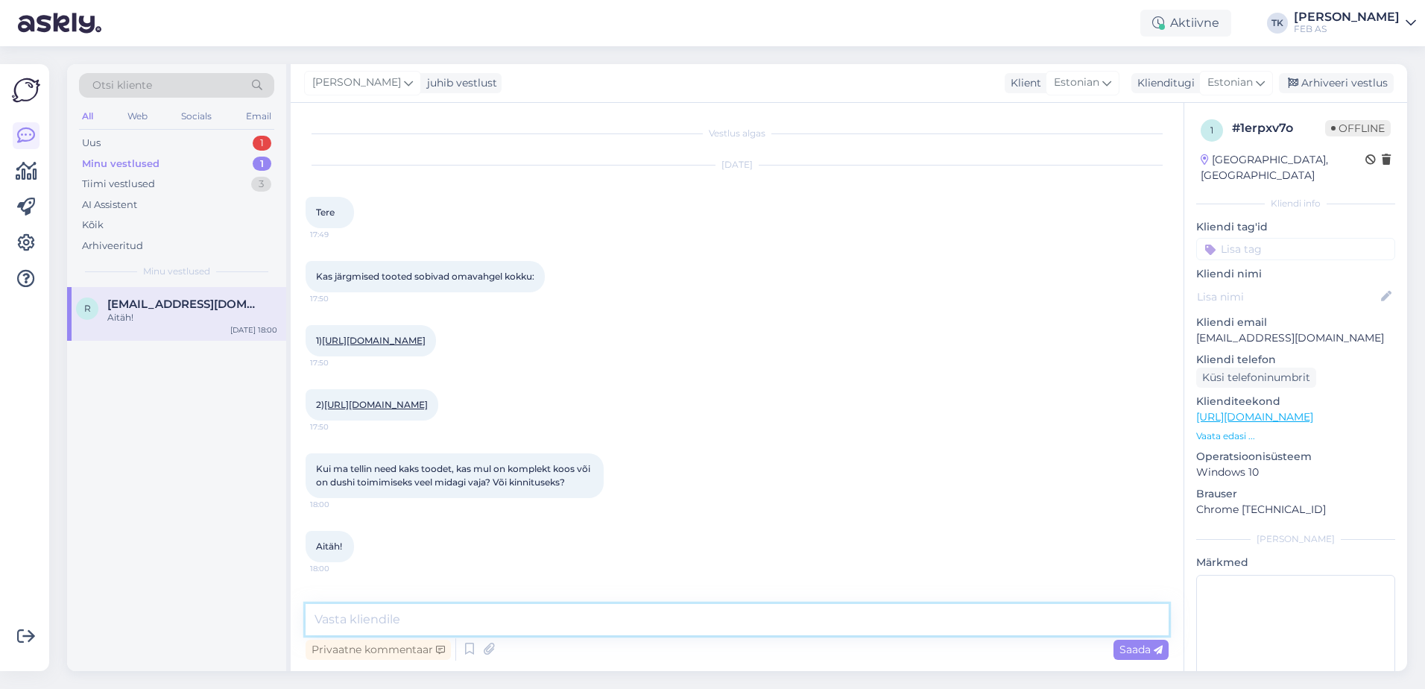
click at [394, 628] on textarea at bounding box center [737, 619] width 863 height 31
type textarea "Tere"
drag, startPoint x: 365, startPoint y: 611, endPoint x: 259, endPoint y: 632, distance: 108.8
click at [271, 626] on div "Otsi kliente All Web Socials Email Uus 1 Minu vestlused 1 Tiimi vestlused 3 AI …" at bounding box center [737, 367] width 1340 height 607
click at [428, 403] on link "[URL][DOMAIN_NAME]" at bounding box center [376, 404] width 104 height 11
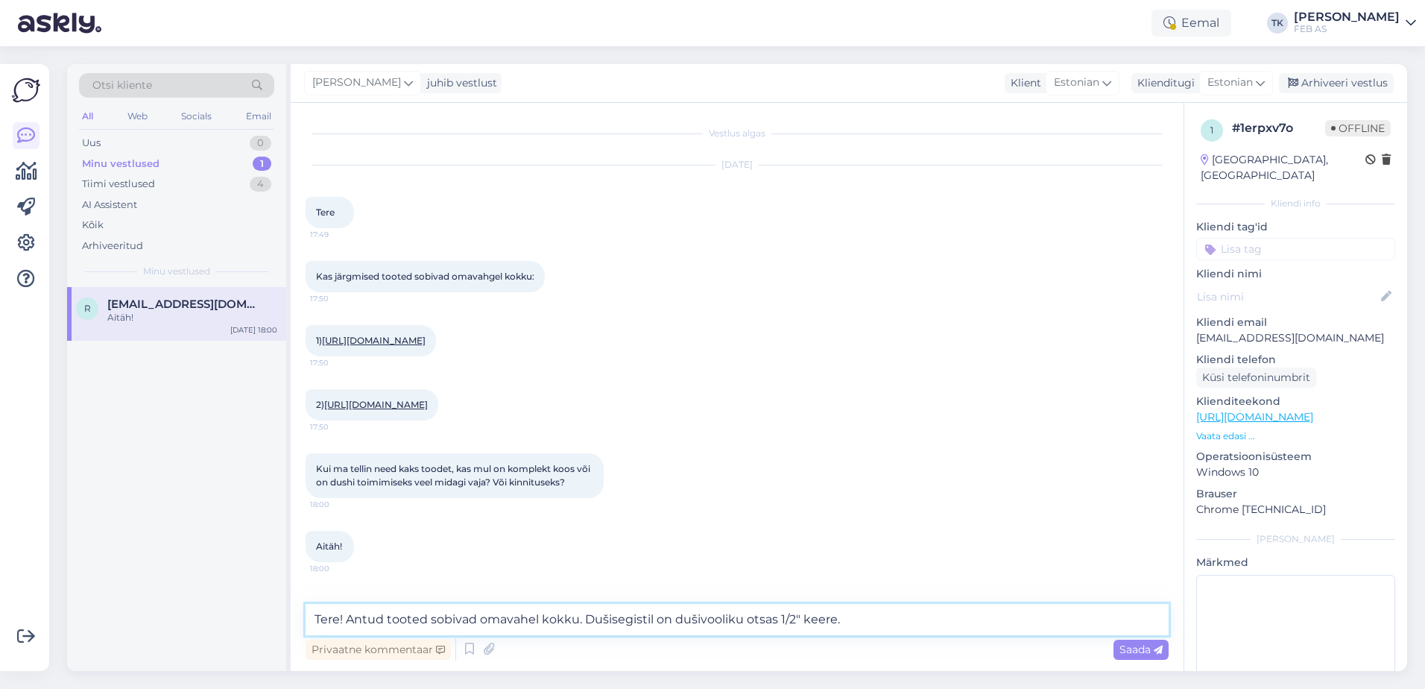
click at [904, 632] on textarea "Tere! Antud tooted sobivad omavahel kokku. Dušisegistil on dušivooliku otsas 1/…" at bounding box center [737, 619] width 863 height 31
click at [1039, 627] on textarea "Tere! Antud tooted sobivad omavahel kokku. Dušisegistil on dušivooliku otsas 1/…" at bounding box center [737, 619] width 863 height 31
click at [1039, 626] on textarea "Tere! Antud tooted sobivad omavahel kokku. Dušisegistil on dušivooliku otsas 1/…" at bounding box center [737, 619] width 863 height 31
paste textarea "Ekstsentrikliides"
click at [981, 622] on textarea "Tere! Antud tooted sobivad omavahel kokku. Dušisegistil on dušivooliku otsas 1/…" at bounding box center [737, 619] width 863 height 31
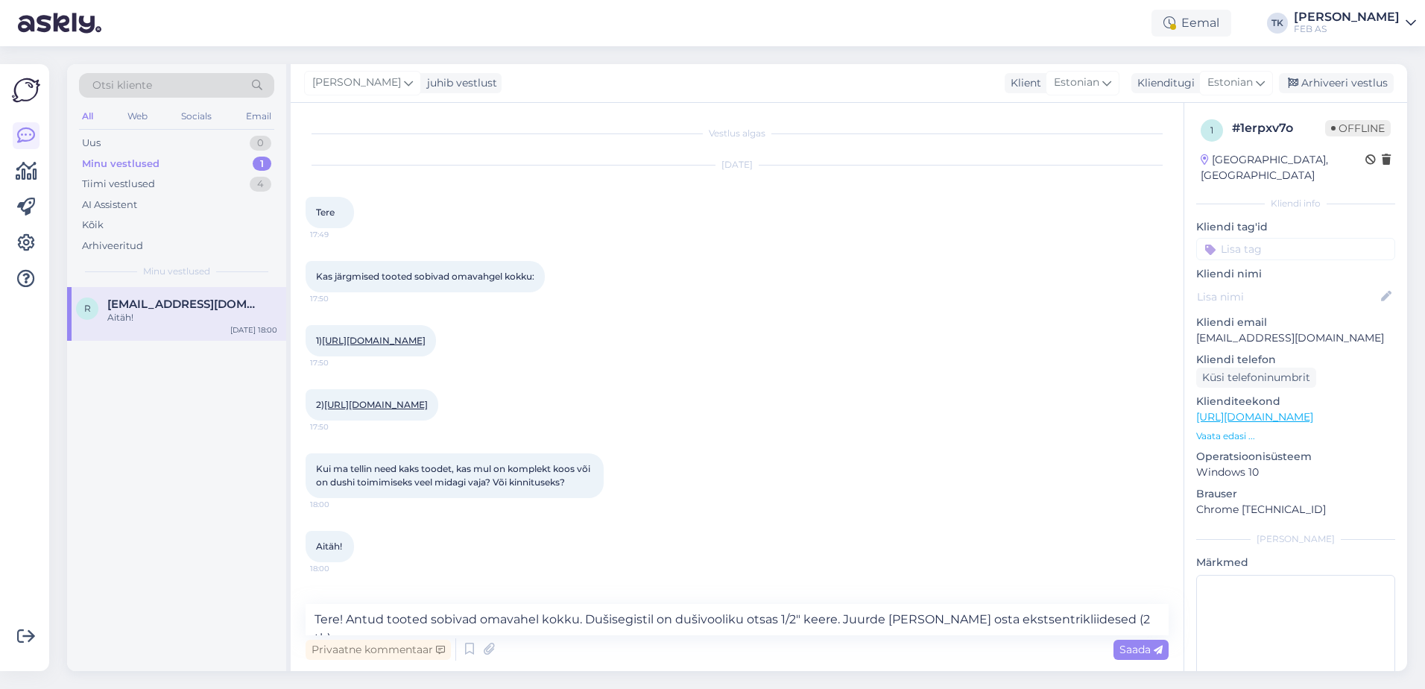
click at [986, 437] on div "2) https://www.feb.ee/et/dusisegisti-adora-circum-termostaadiga-roostevaba 17:50" at bounding box center [737, 405] width 863 height 64
click at [1131, 624] on textarea "Tere! Antud tooted sobivad omavahel kokku. Dušisegistil on dušivooliku otsas 1/…" at bounding box center [737, 619] width 863 height 31
paste textarea "https://www.feb.ee/et/ekstsentrikliides-suluga-1-tk-oras"
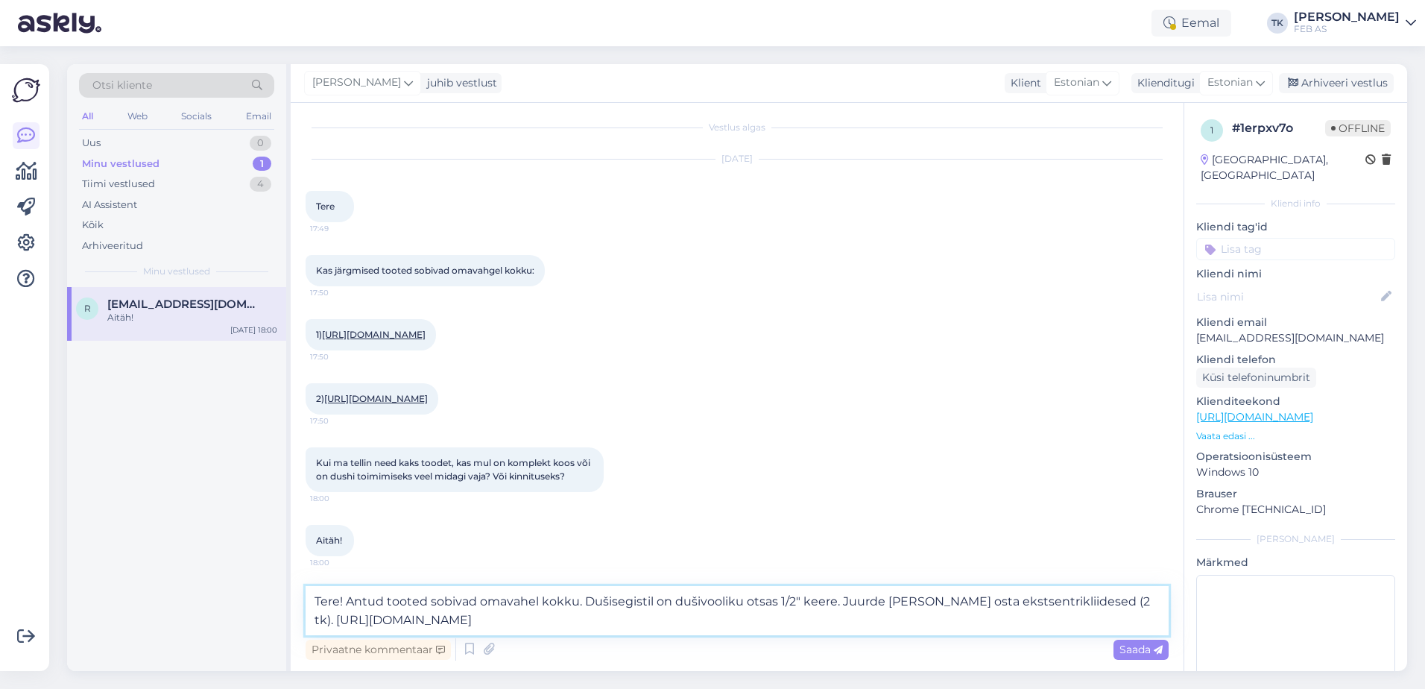
click at [810, 622] on textarea "Tere! Antud tooted sobivad omavahel kokku. Dušisegistil on dušivooliku otsas 1/…" at bounding box center [737, 610] width 863 height 49
paste textarea "https://www.feb.ee/et/ekstsentrikliides-oras"
drag, startPoint x: 978, startPoint y: 616, endPoint x: 923, endPoint y: 625, distance: 55.9
click at [923, 625] on textarea "Tere! Antud tooted sobivad omavahel kokku. Dušisegistil on dušivooliku otsas 1/…" at bounding box center [737, 610] width 863 height 49
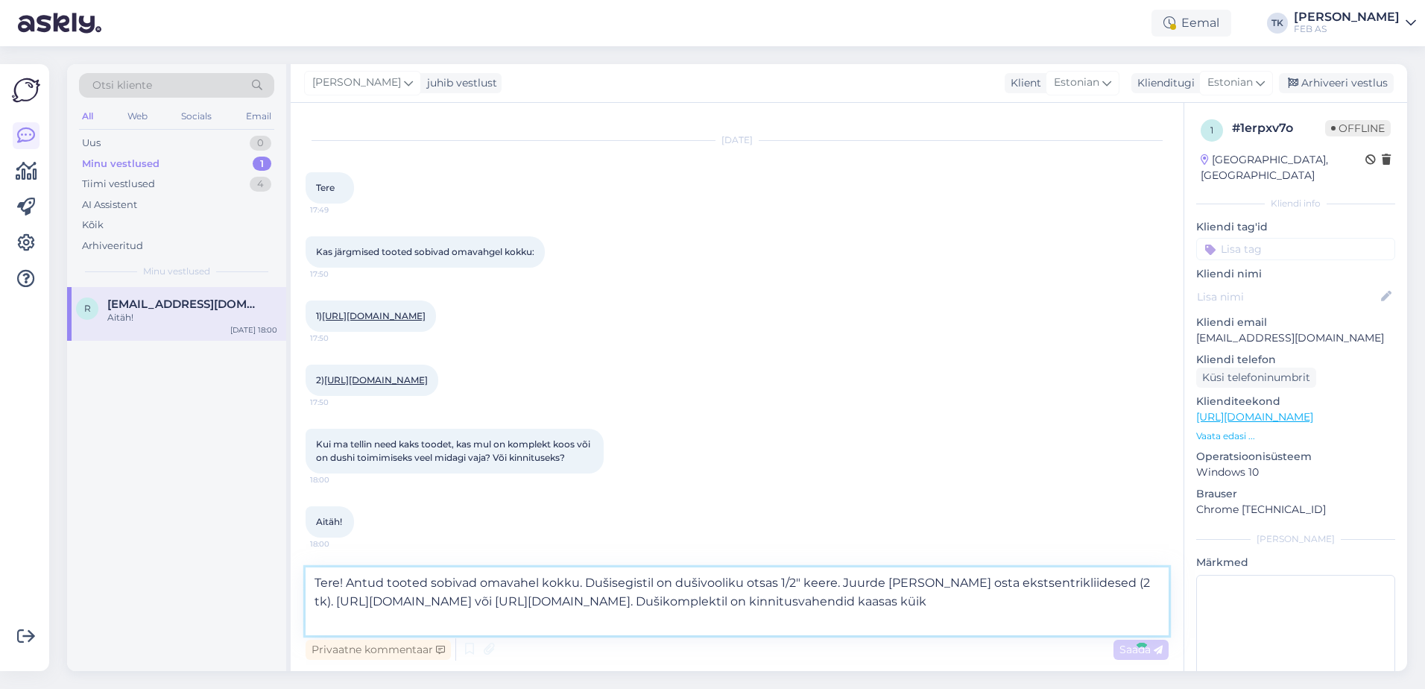
type textarea "Tere! Antud tooted sobivad omavahel kokku. Dušisegistil on dušivooliku otsas 1/…"
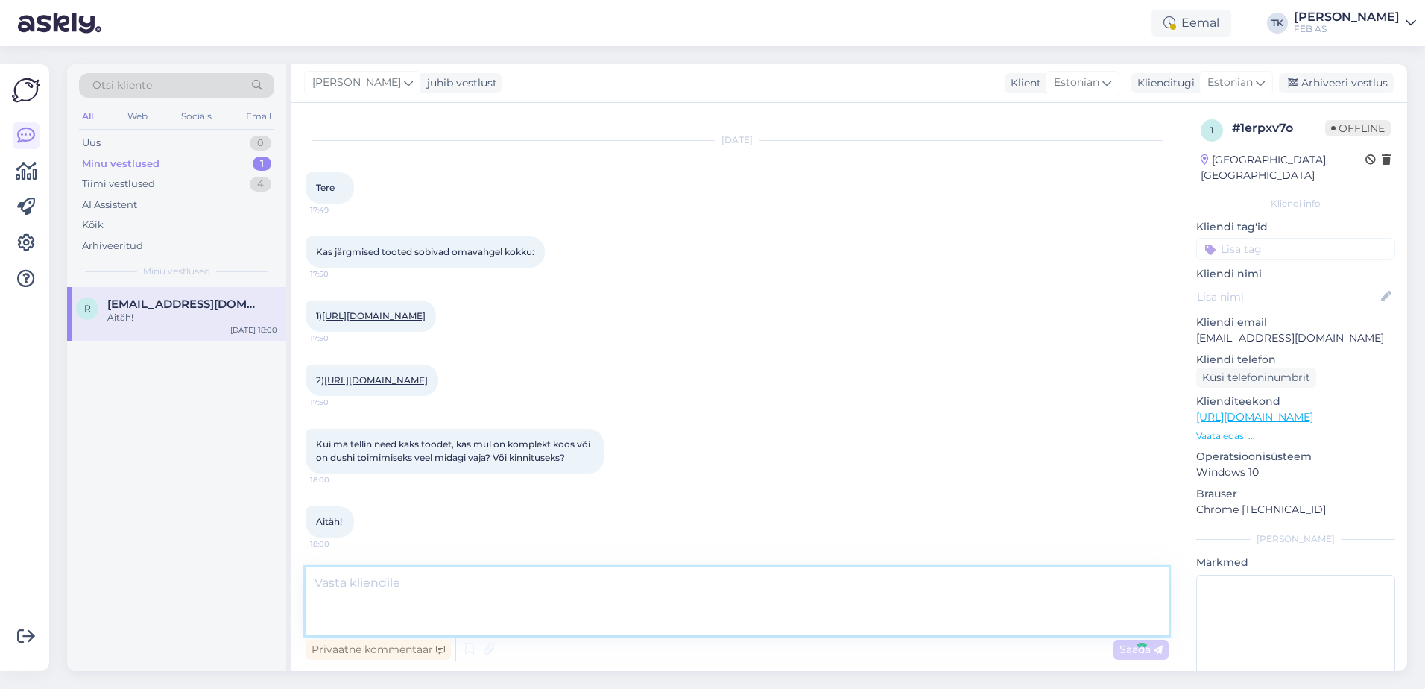
scroll to position [177, 0]
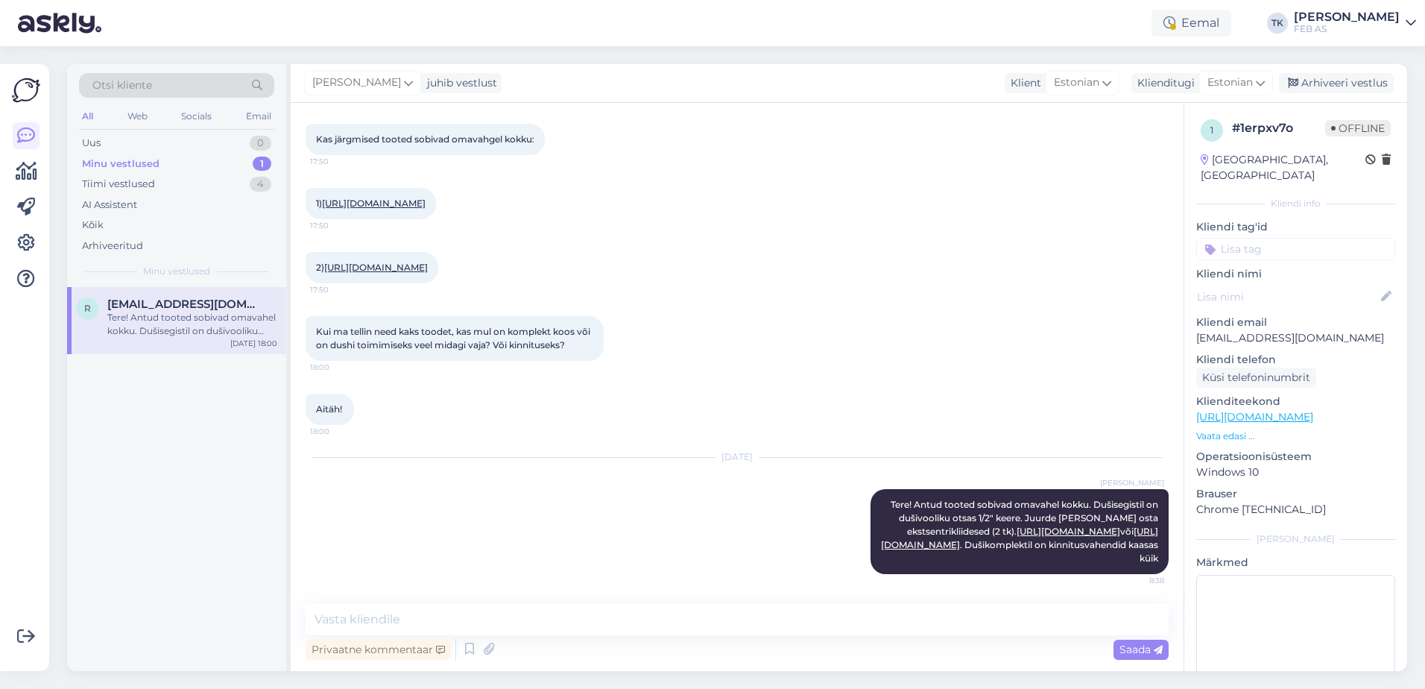
click at [827, 523] on div "Oct 6 2025 Triinu Kaldas Tere! Antud tooted sobivad omavahel kokku. Dušisegisti…" at bounding box center [737, 515] width 863 height 149
click at [842, 527] on icon at bounding box center [846, 531] width 9 height 9
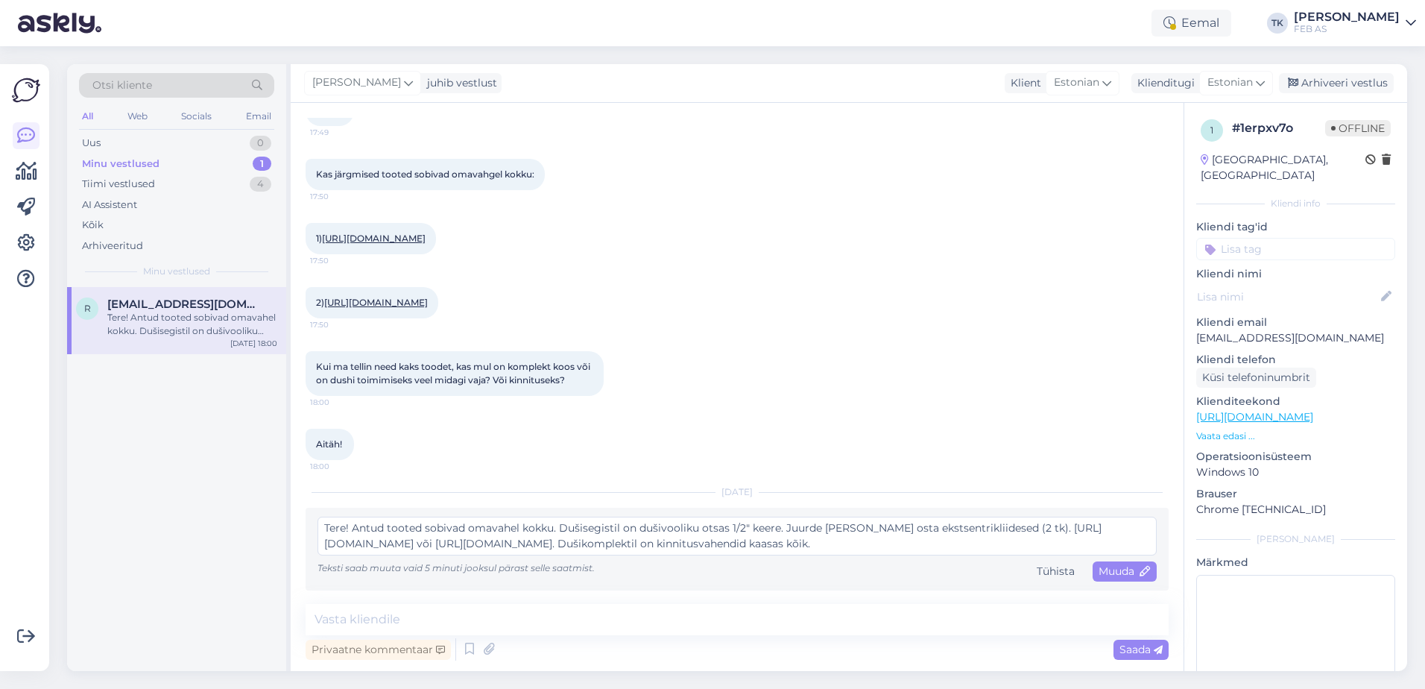
scroll to position [0, 0]
type textarea "Tere! Antud tooted sobivad omavahel kokku. Dušisegistil on dušivooliku otsas 1/…"
click at [1099, 577] on span "Muuda" at bounding box center [1125, 570] width 52 height 13
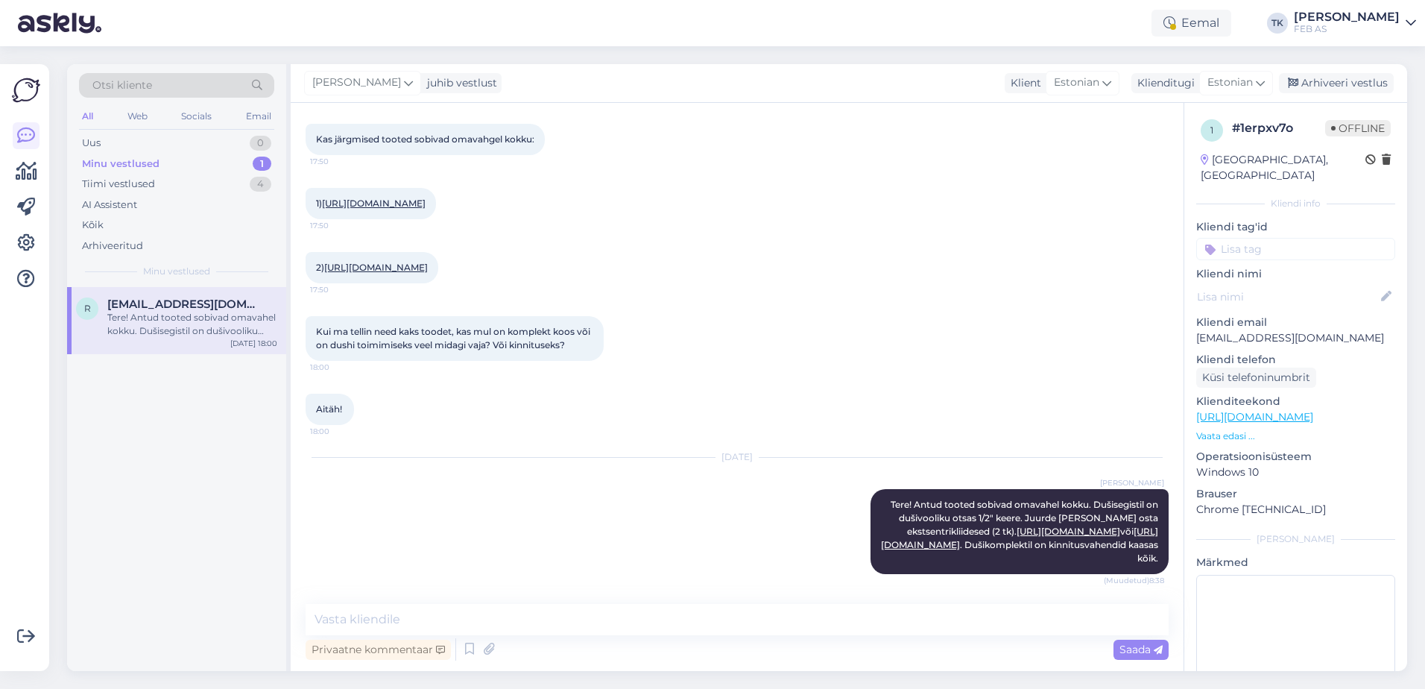
scroll to position [177, 0]
click at [194, 192] on div "Tiimi vestlused 4" at bounding box center [176, 184] width 195 height 21
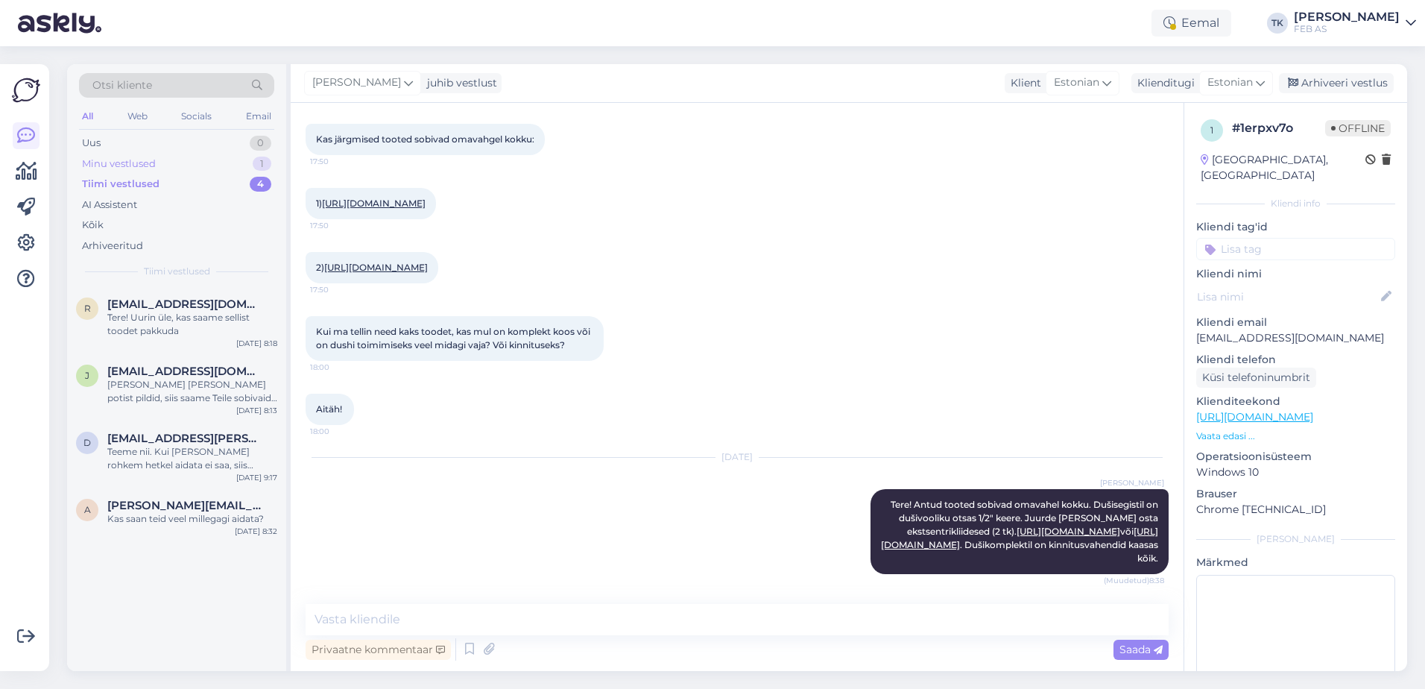
click at [201, 172] on div "Minu vestlused 1" at bounding box center [176, 164] width 195 height 21
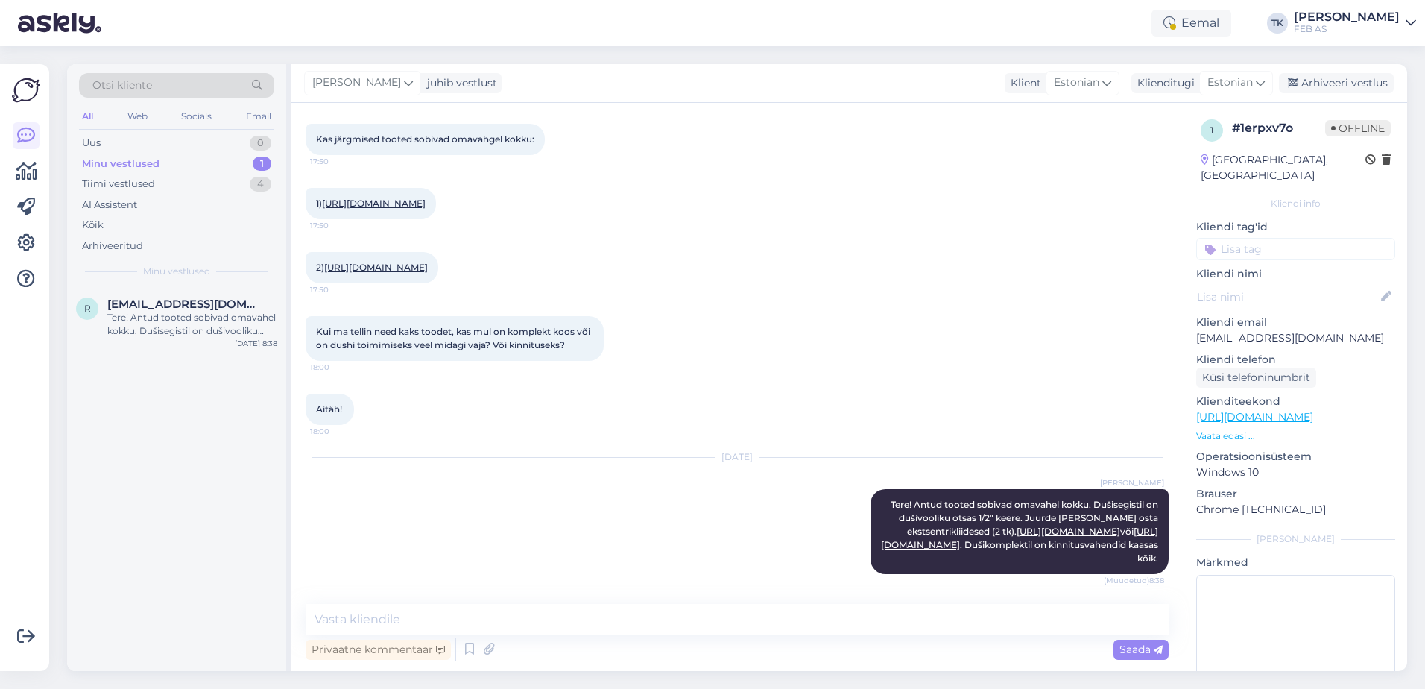
click at [426, 198] on link "[URL][DOMAIN_NAME]" at bounding box center [374, 203] width 104 height 11
click at [430, 252] on div "2) https://www.feb.ee/et/dusisegisti-adora-circum-termostaadiga-roostevaba 17:50" at bounding box center [372, 267] width 133 height 31
click at [393, 262] on link "[URL][DOMAIN_NAME]" at bounding box center [376, 267] width 104 height 11
click at [174, 144] on div "Uus 1" at bounding box center [176, 143] width 195 height 21
click at [198, 311] on div "Janno Juns telefoni number" at bounding box center [192, 317] width 170 height 13
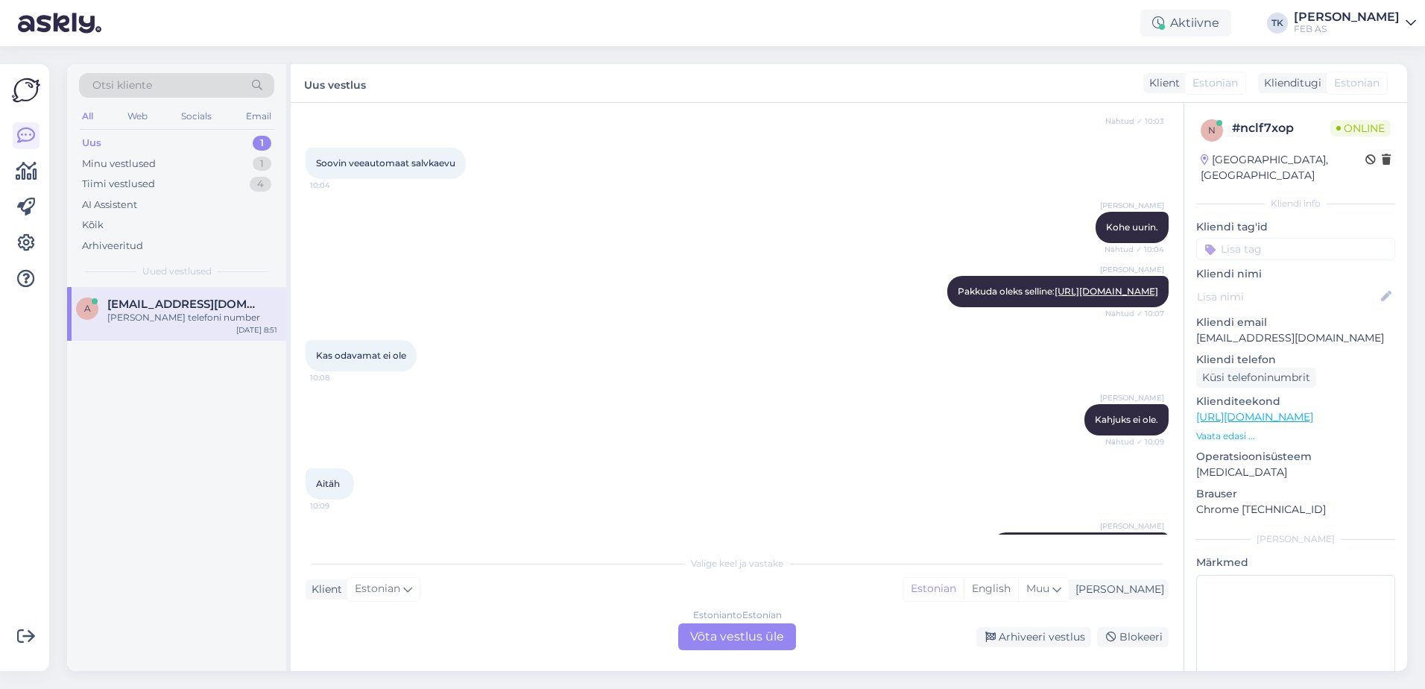
scroll to position [332, 0]
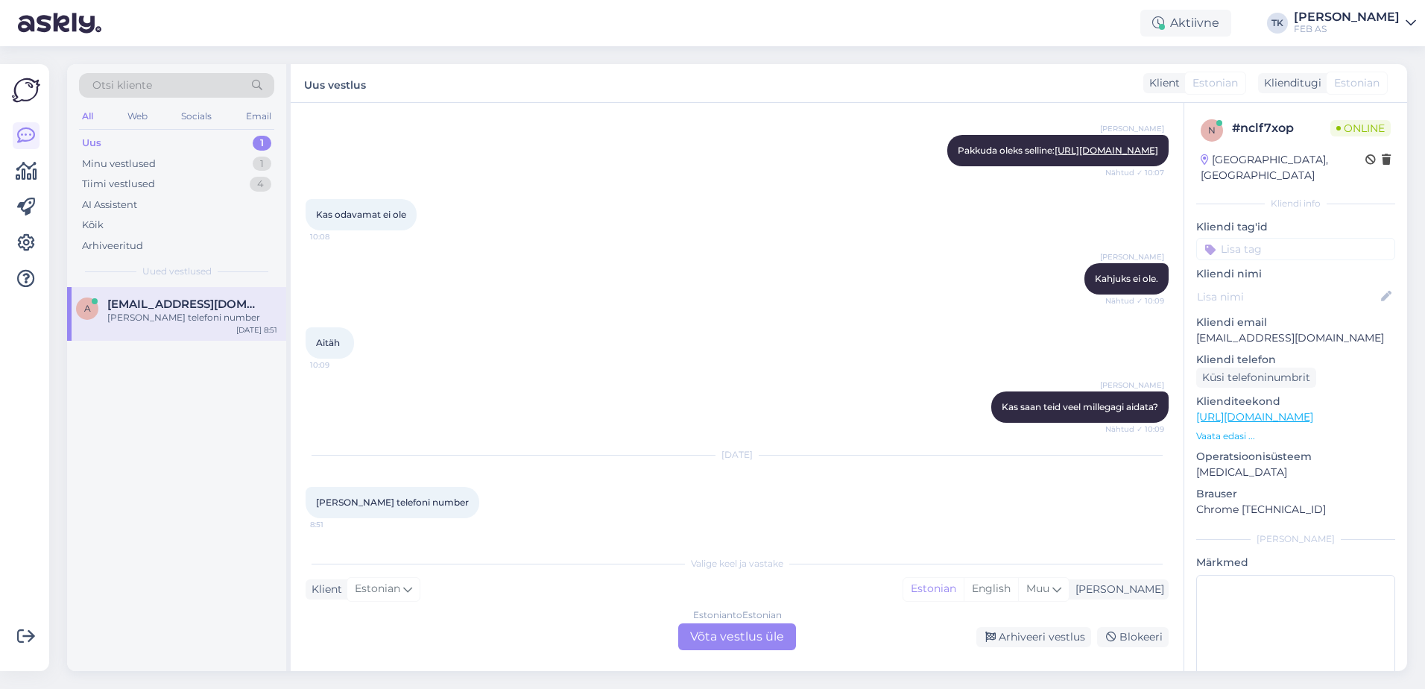
click at [728, 611] on div "Estonian to Estonian" at bounding box center [737, 614] width 89 height 13
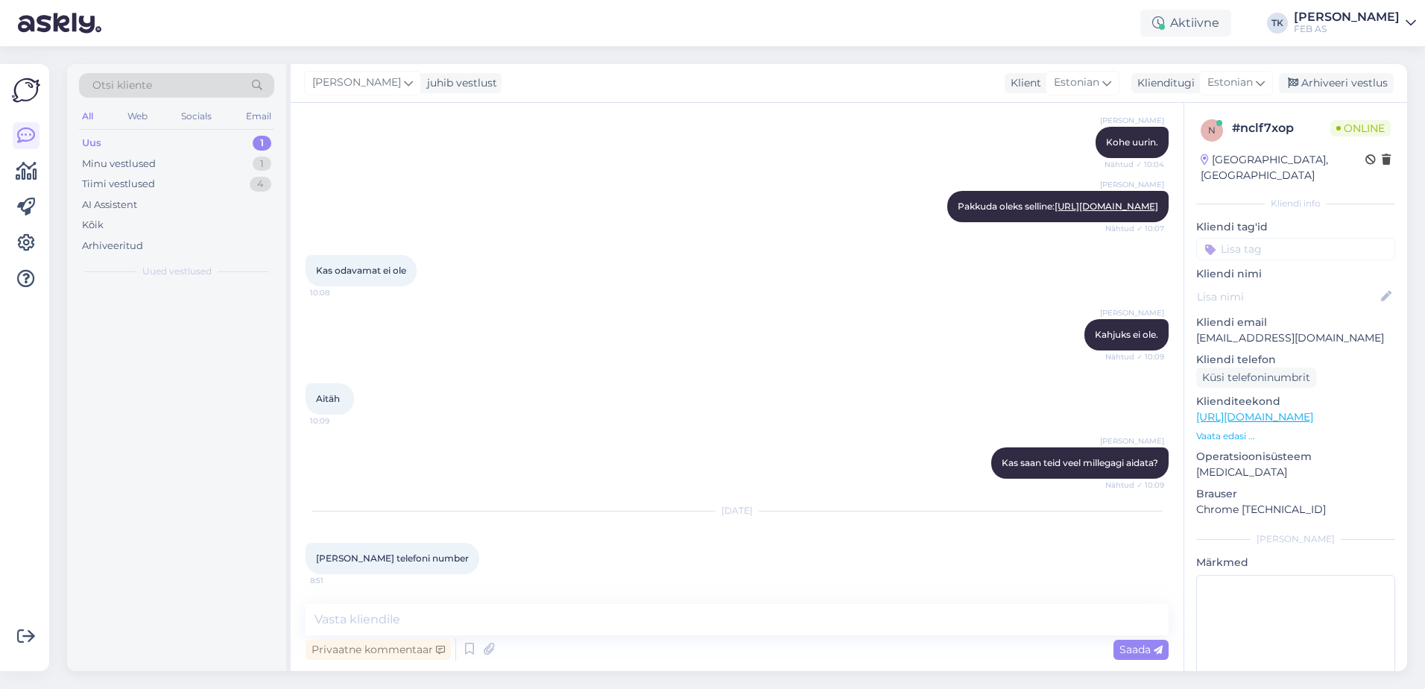
scroll to position [276, 0]
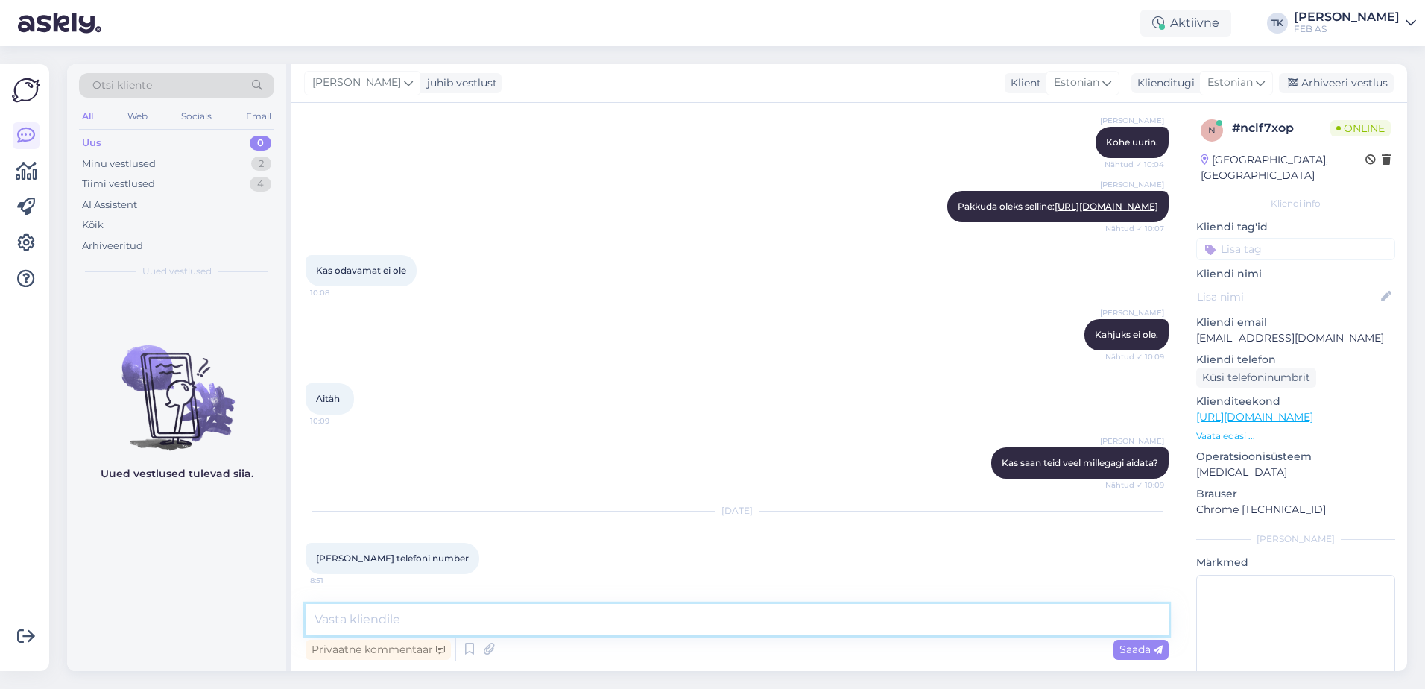
click at [605, 621] on textarea at bounding box center [737, 619] width 863 height 31
type textarea "Tere! Janno telefoninumber: 5193 9882."
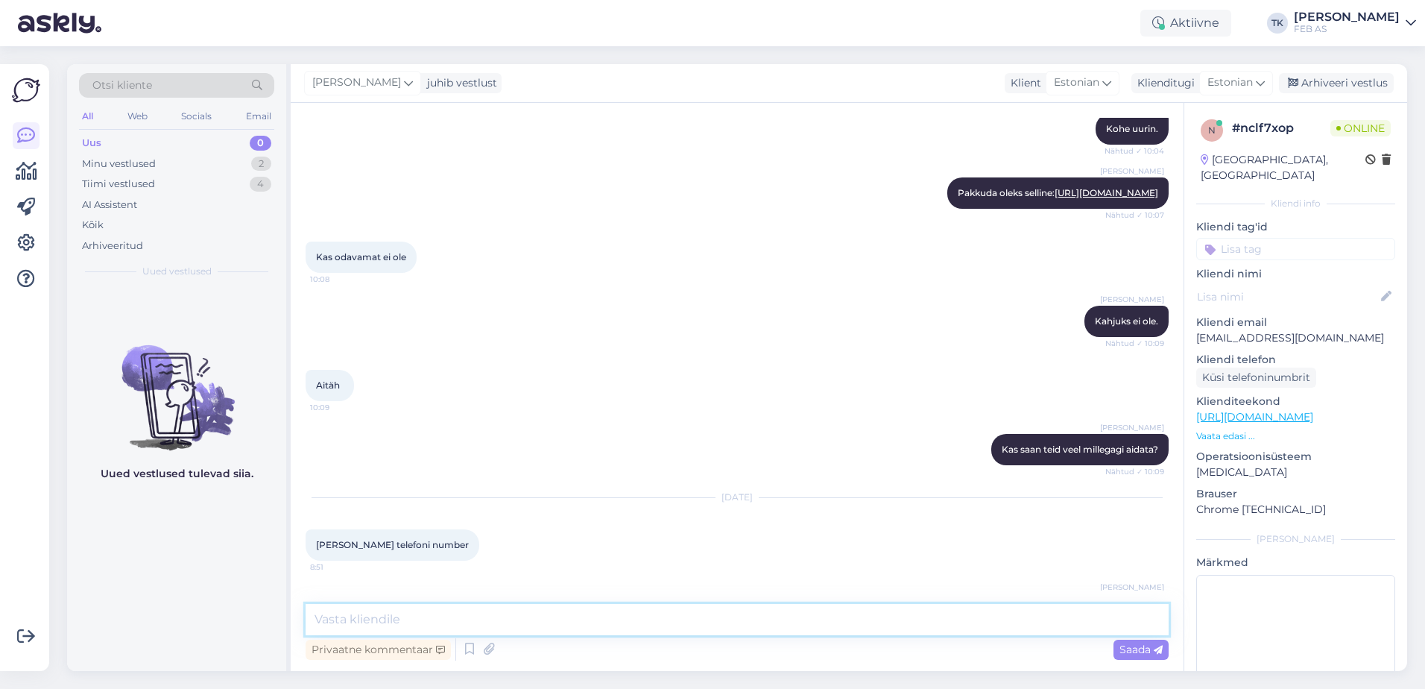
scroll to position [340, 0]
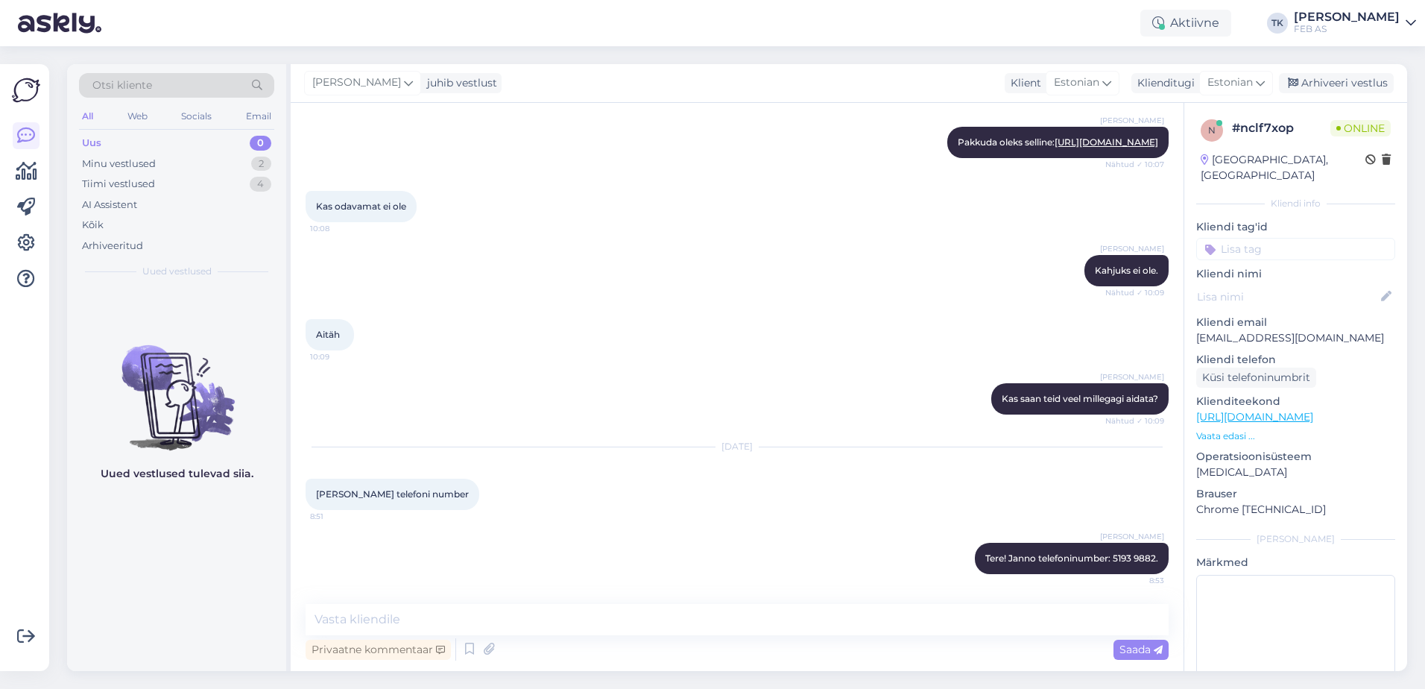
click at [615, 552] on div "Triinu Kaldas Tere! Janno telefoninumber: 5193 9882. 8:53" at bounding box center [737, 558] width 863 height 64
click at [749, 366] on div "Aitäh 10:09" at bounding box center [737, 335] width 863 height 64
click at [1367, 84] on div "Arhiveeri vestlus" at bounding box center [1336, 83] width 115 height 20
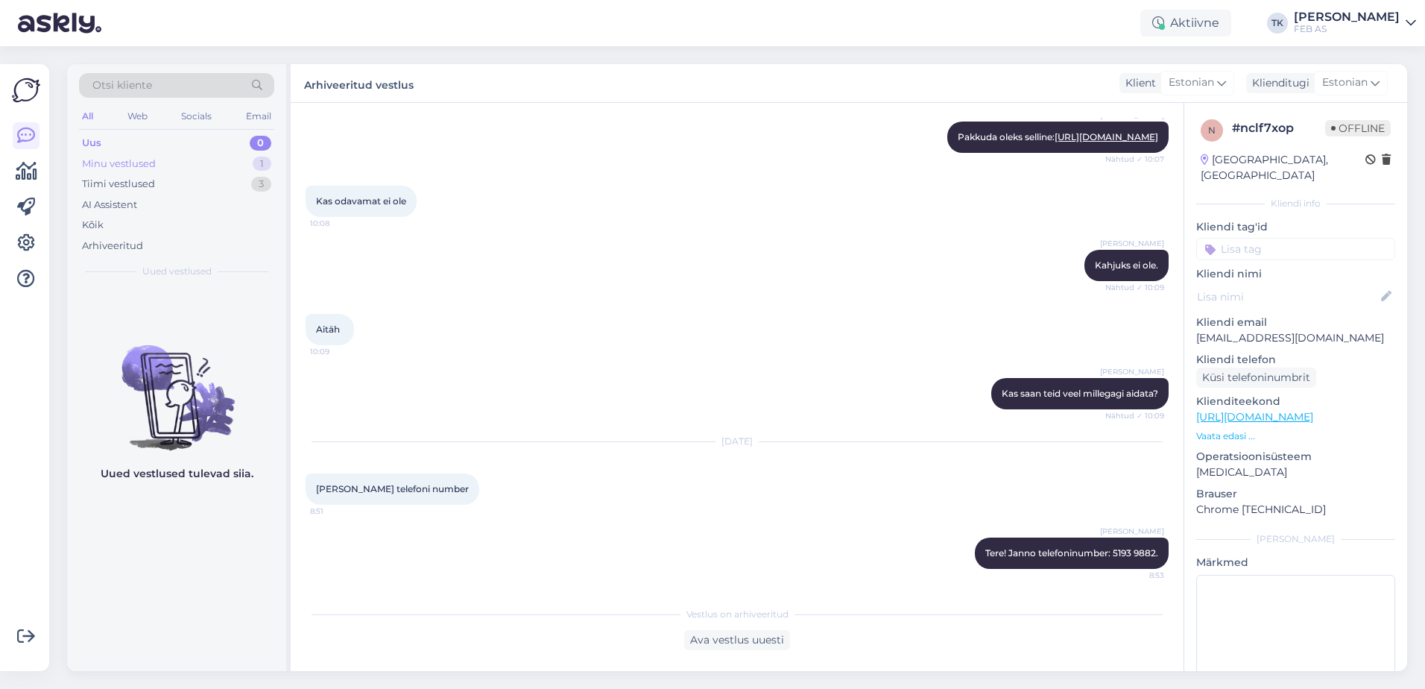
click at [139, 171] on div "Minu vestlused 1" at bounding box center [176, 164] width 195 height 21
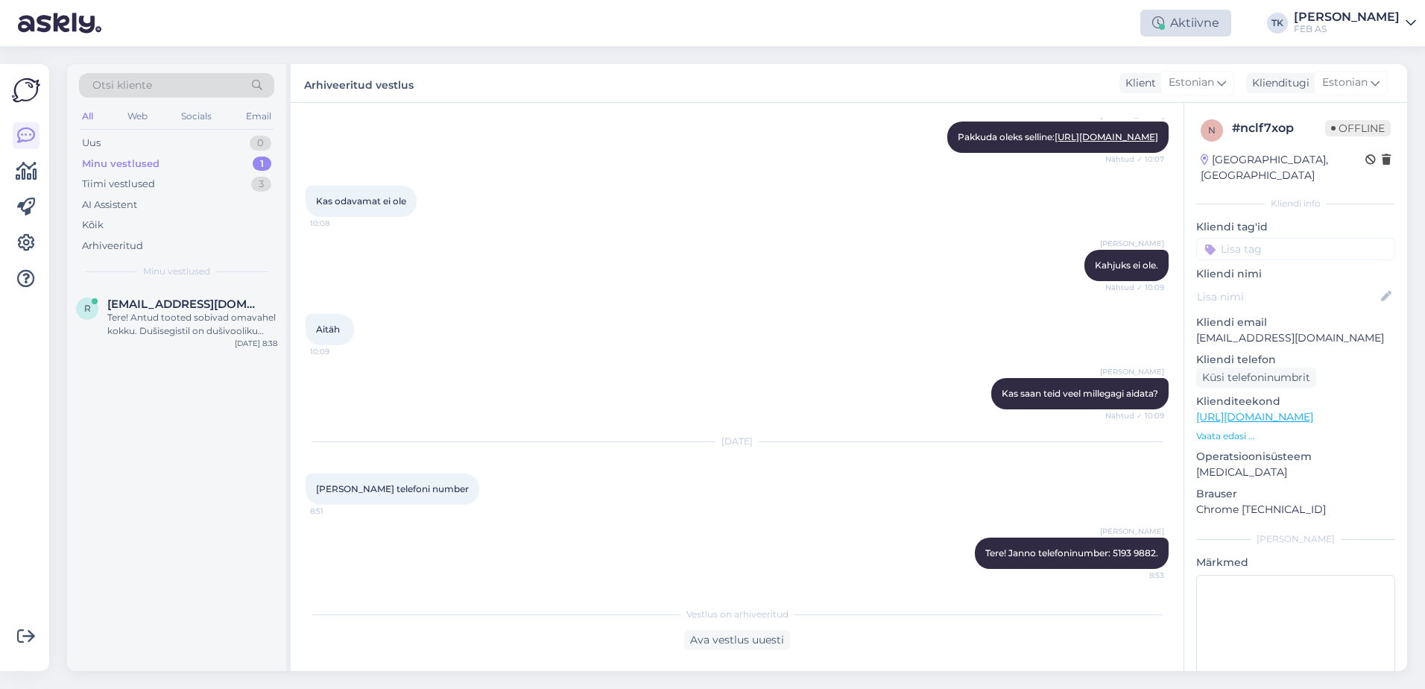
click at [1232, 16] on div "Aktiivne" at bounding box center [1186, 23] width 91 height 27
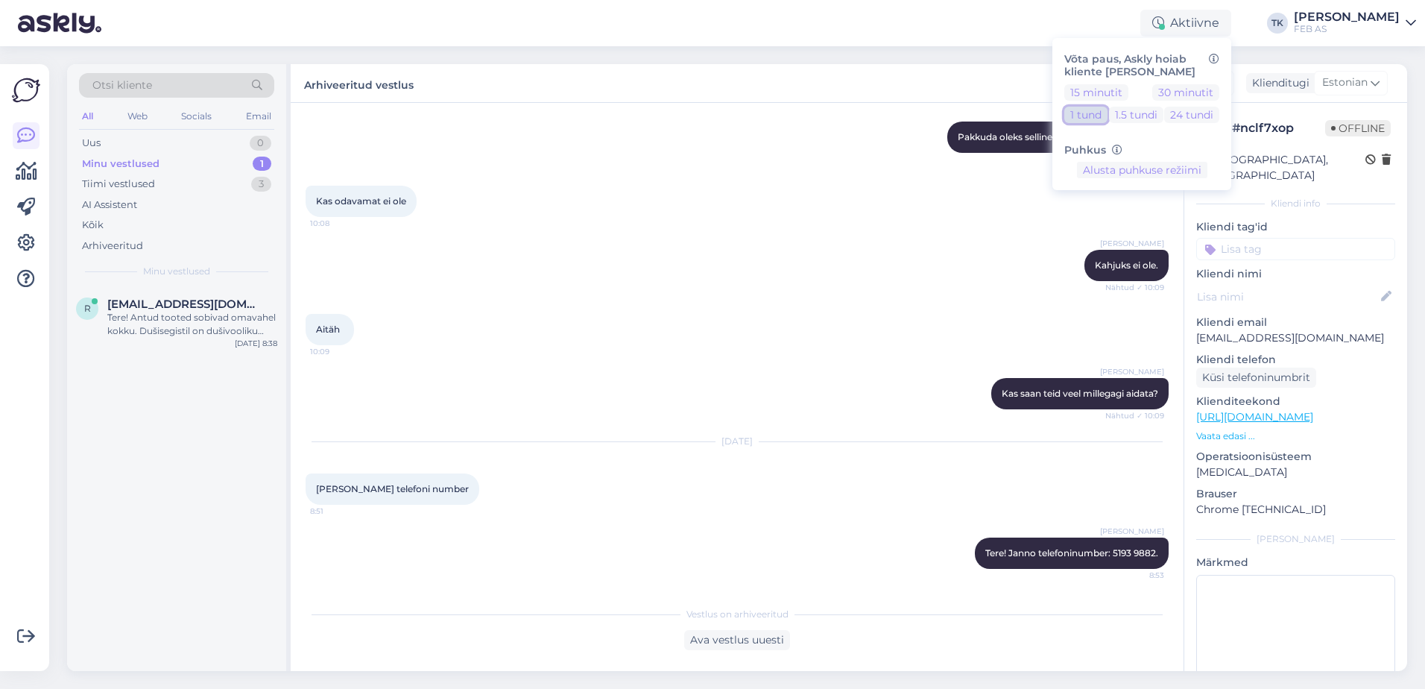
click at [1108, 112] on button "1 tund" at bounding box center [1086, 115] width 43 height 16
